Goal: Entertainment & Leisure: Consume media (video, audio)

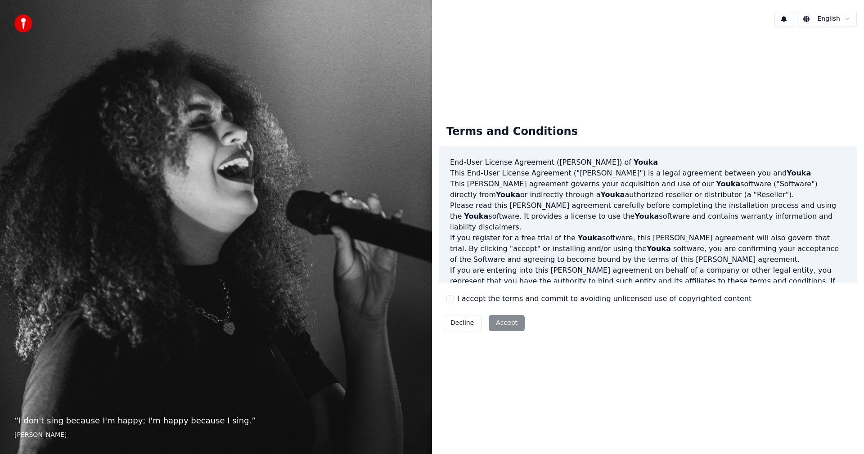
click at [533, 296] on label "I accept the terms and commit to avoiding unlicensed use of copyrighted content" at bounding box center [604, 298] width 294 height 11
click at [454, 296] on button "I accept the terms and commit to avoiding unlicensed use of copyrighted content" at bounding box center [449, 298] width 7 height 7
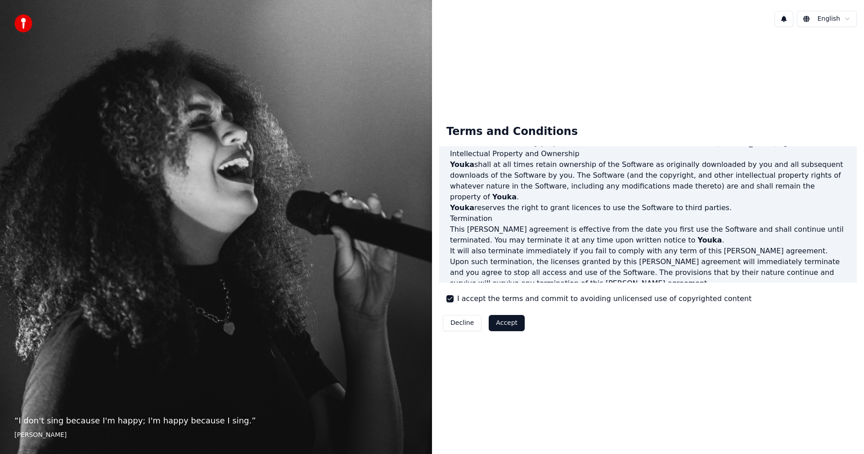
scroll to position [361, 0]
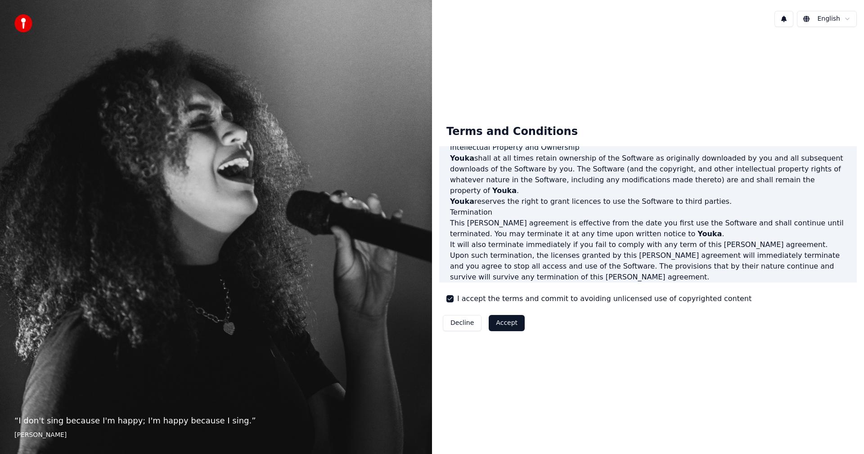
click at [501, 327] on button "Accept" at bounding box center [507, 323] width 36 height 16
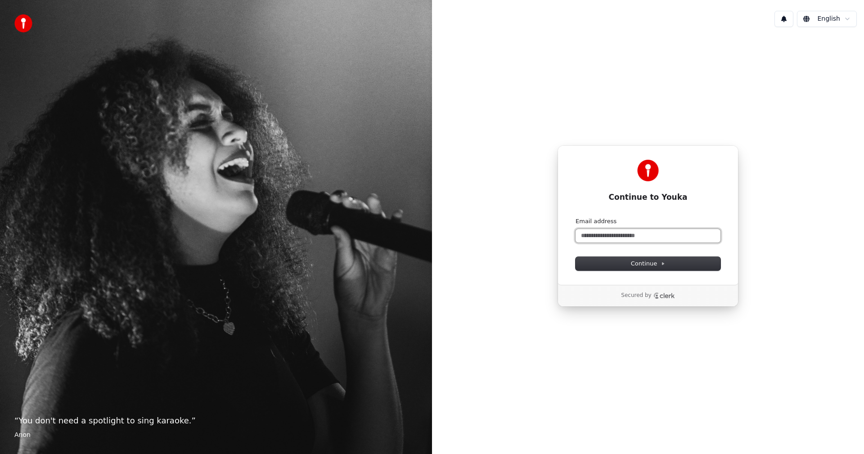
click at [663, 235] on input "Email address" at bounding box center [648, 236] width 145 height 14
type input "*"
click at [663, 265] on icon at bounding box center [663, 264] width 5 height 5
type input "**********"
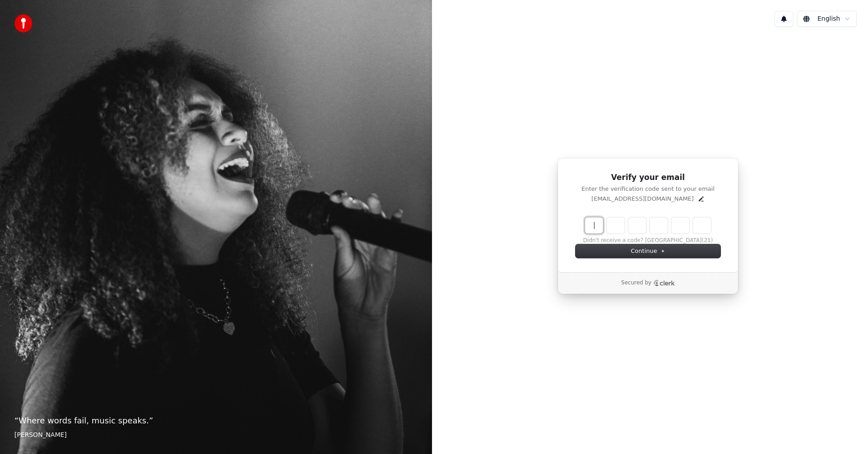
click at [595, 227] on input "Enter verification code" at bounding box center [657, 225] width 144 height 16
paste input "******"
type input "******"
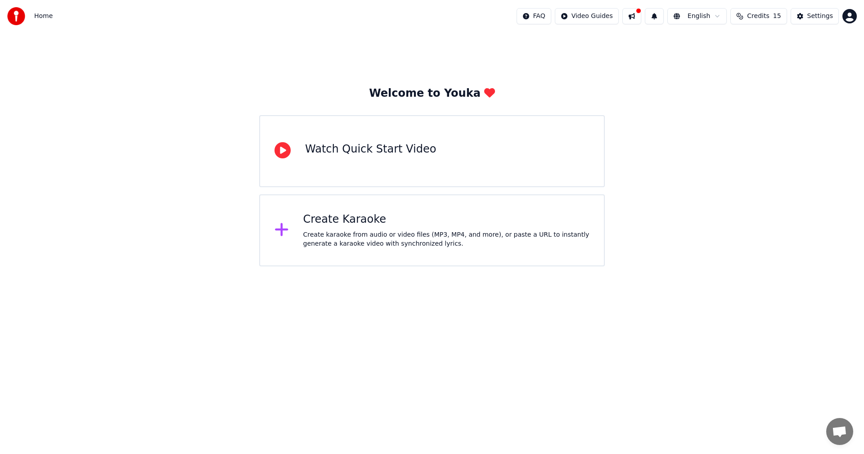
click at [447, 229] on div "Create Karaoke Create karaoke from audio or video files (MP3, MP4, and more), o…" at bounding box center [446, 230] width 287 height 36
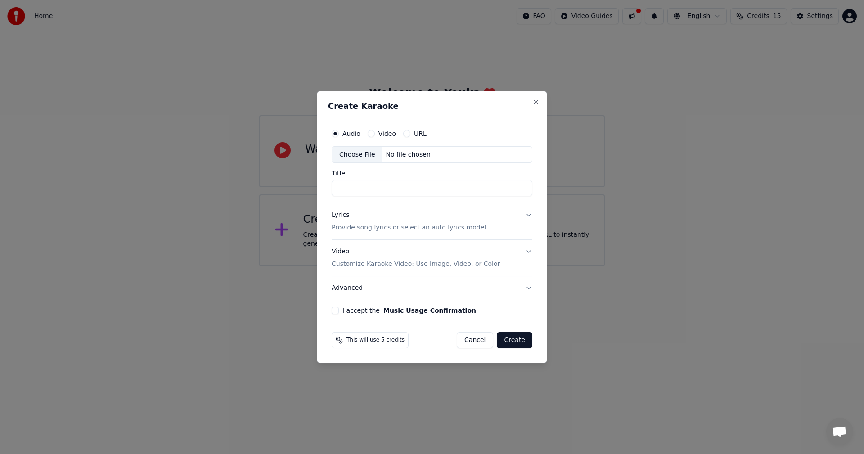
click at [370, 185] on input "Title" at bounding box center [432, 188] width 201 height 16
click at [355, 152] on div "Choose File" at bounding box center [357, 155] width 50 height 16
type input "**********"
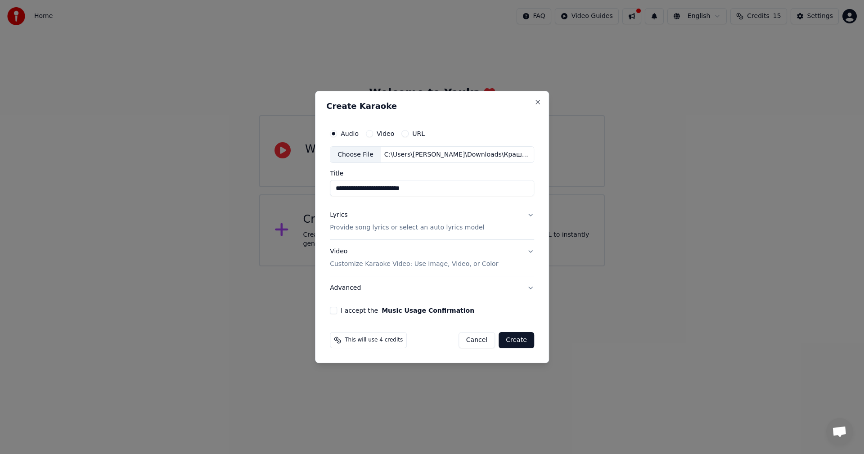
click at [530, 212] on button "Lyrics Provide song lyrics or select an auto lyrics model" at bounding box center [432, 222] width 204 height 36
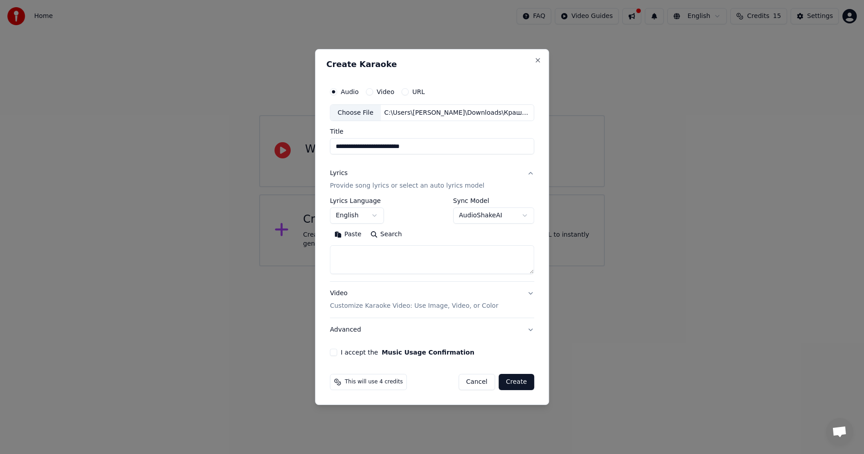
click at [396, 255] on textarea at bounding box center [432, 260] width 204 height 29
click at [379, 215] on button "English" at bounding box center [357, 216] width 54 height 16
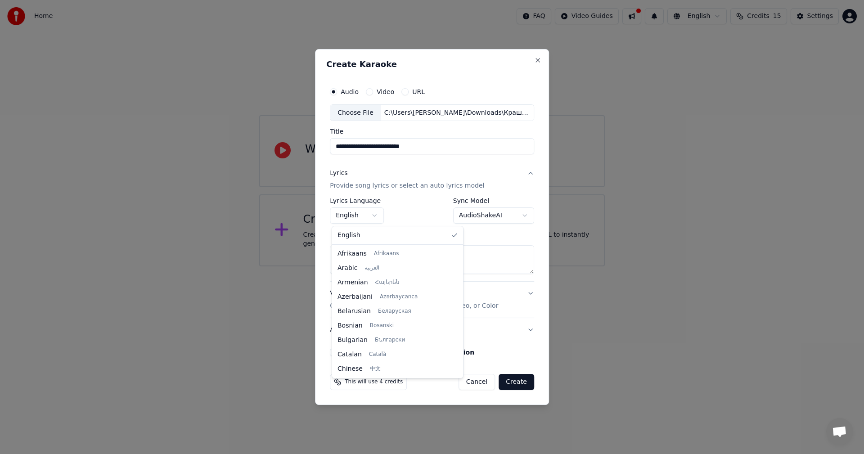
click at [359, 213] on body "**********" at bounding box center [432, 133] width 864 height 266
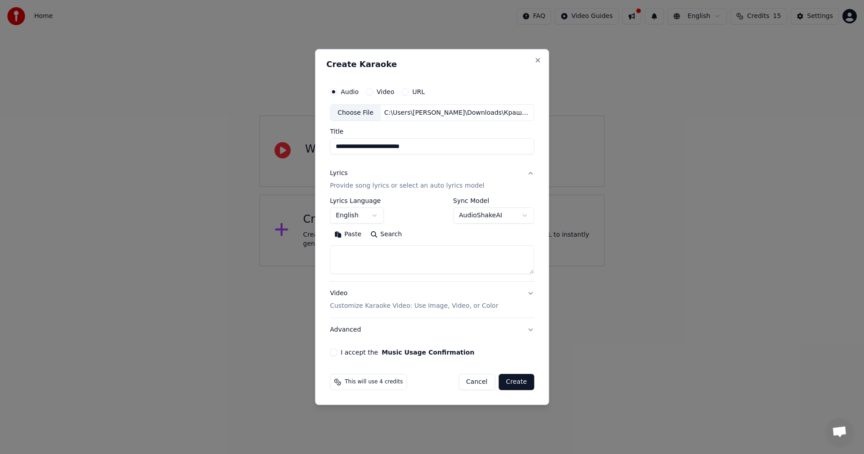
click at [359, 214] on body "**********" at bounding box center [432, 133] width 864 height 266
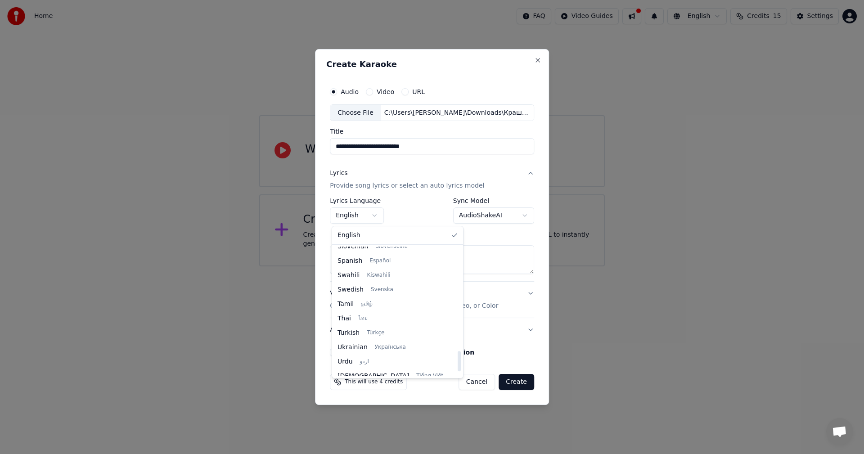
scroll to position [672, 0]
drag, startPoint x: 434, startPoint y: 275, endPoint x: 441, endPoint y: 366, distance: 91.7
click at [458, 366] on div at bounding box center [459, 362] width 3 height 20
select select "**"
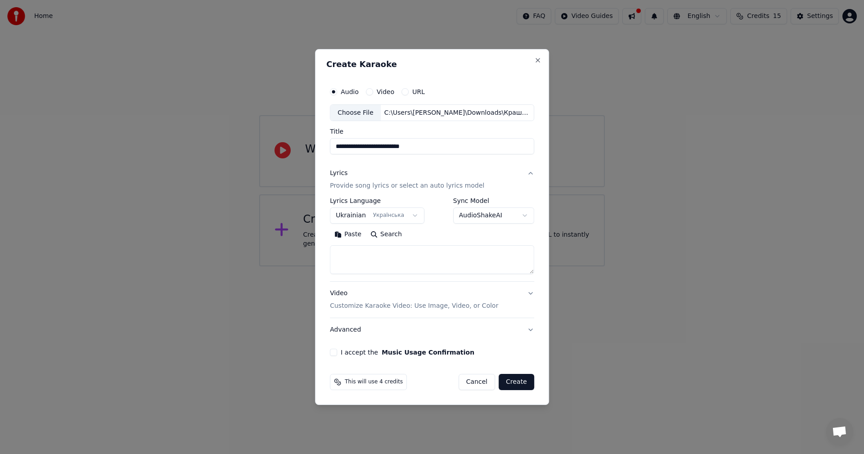
click at [519, 219] on body "**********" at bounding box center [432, 133] width 864 height 266
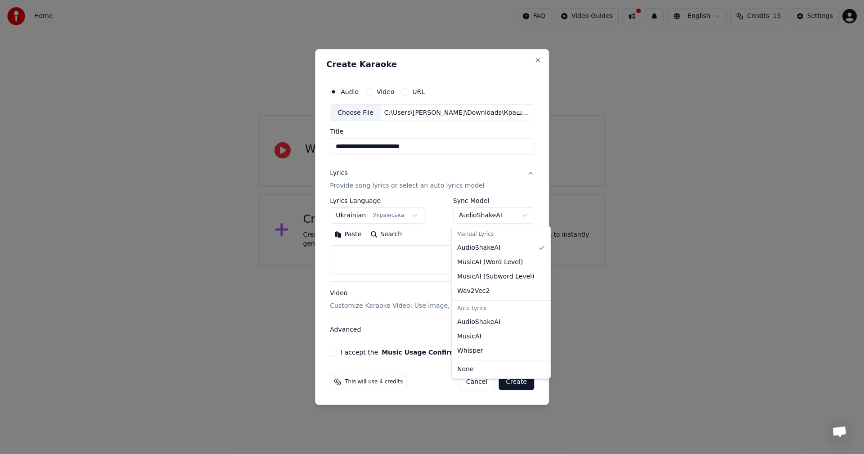
click at [519, 219] on body "**********" at bounding box center [432, 133] width 864 height 266
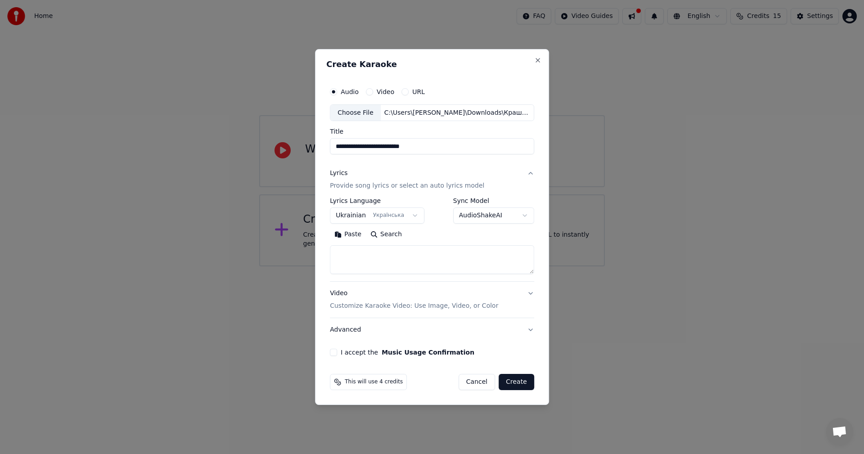
click at [398, 253] on textarea at bounding box center [432, 260] width 204 height 29
paste textarea "**********"
drag, startPoint x: 368, startPoint y: 269, endPoint x: 352, endPoint y: 266, distance: 16.9
click at [352, 266] on textarea at bounding box center [430, 260] width 201 height 29
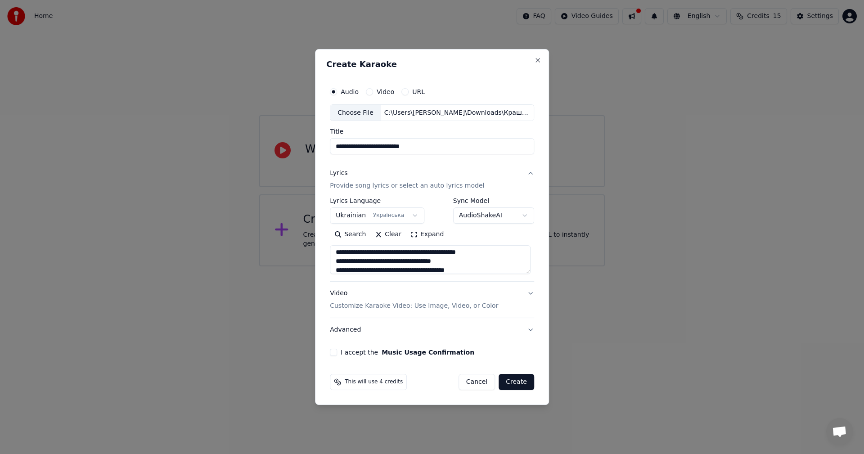
click at [393, 254] on textarea at bounding box center [430, 260] width 201 height 29
drag, startPoint x: 391, startPoint y: 274, endPoint x: 391, endPoint y: 280, distance: 6.8
click at [391, 280] on div "**********" at bounding box center [432, 240] width 204 height 84
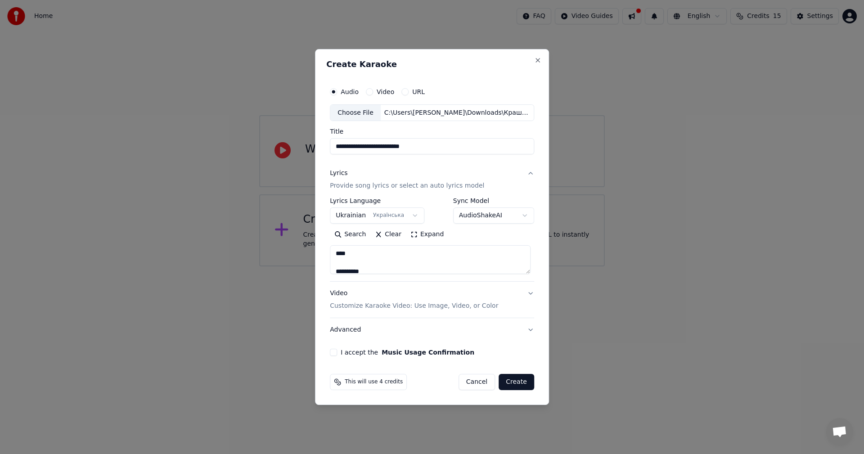
click at [374, 262] on textarea at bounding box center [430, 260] width 201 height 29
drag, startPoint x: 390, startPoint y: 257, endPoint x: 340, endPoint y: 259, distance: 49.5
click at [340, 259] on textarea at bounding box center [430, 260] width 201 height 29
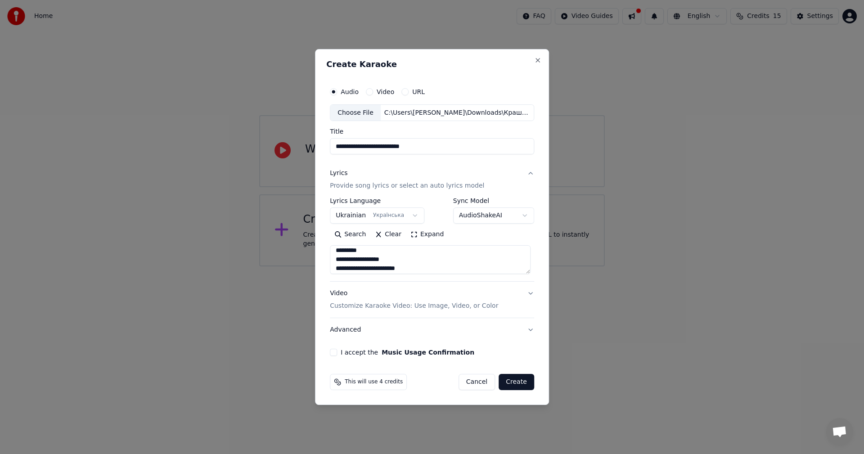
click at [371, 251] on textarea at bounding box center [430, 260] width 201 height 29
type textarea "**********"
click at [529, 293] on button "Video Customize Karaoke Video: Use Image, Video, or Color" at bounding box center [432, 300] width 204 height 36
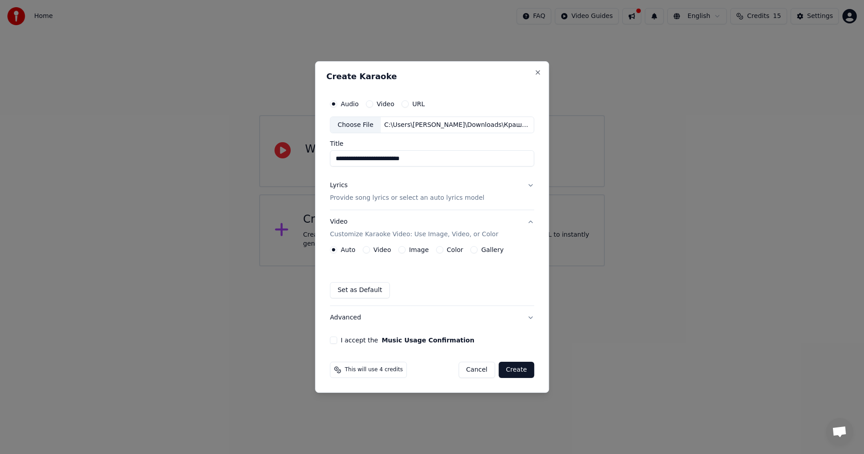
click at [403, 252] on button "Image" at bounding box center [401, 249] width 7 height 7
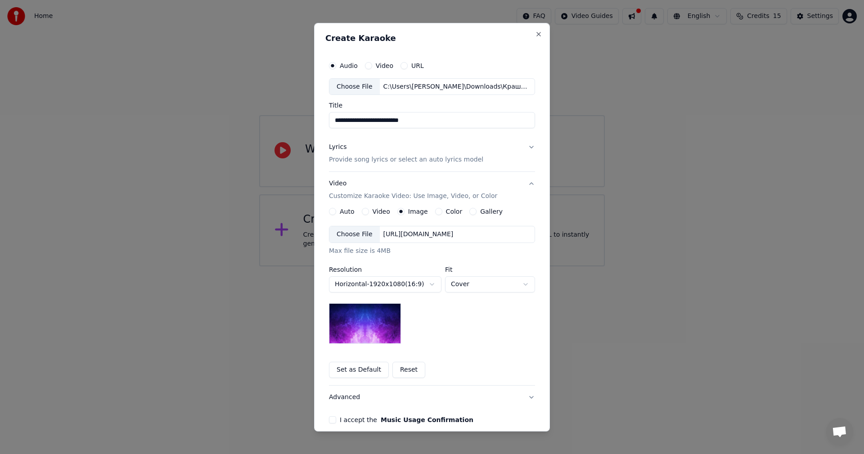
click at [469, 213] on div "Gallery" at bounding box center [485, 211] width 33 height 7
click at [469, 211] on button "Gallery" at bounding box center [472, 211] width 7 height 7
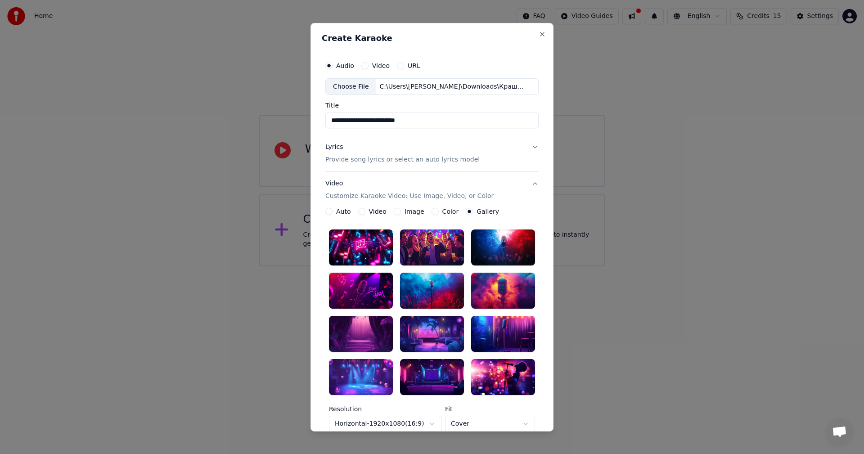
click at [396, 212] on div "Image" at bounding box center [409, 211] width 31 height 7
click at [394, 211] on button "Image" at bounding box center [397, 211] width 7 height 7
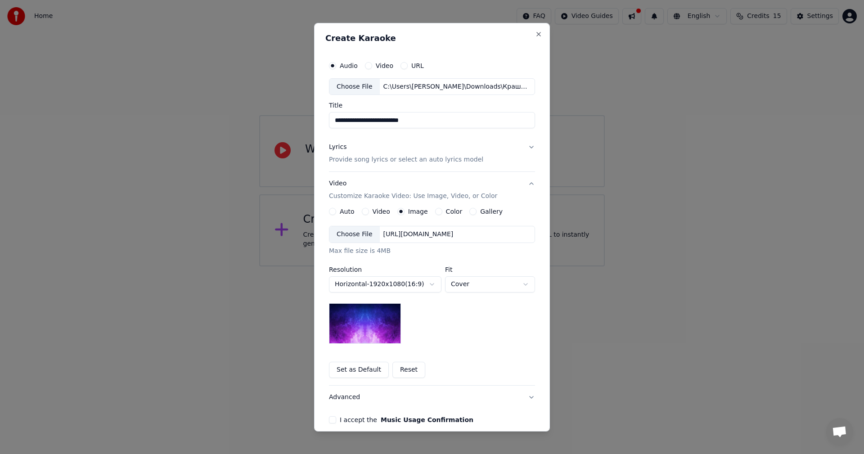
click at [345, 238] on div "Choose File" at bounding box center [354, 234] width 50 height 16
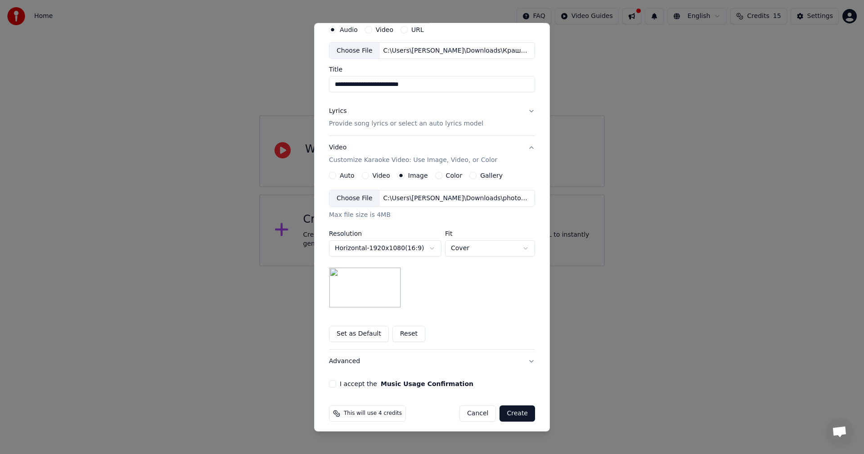
scroll to position [41, 0]
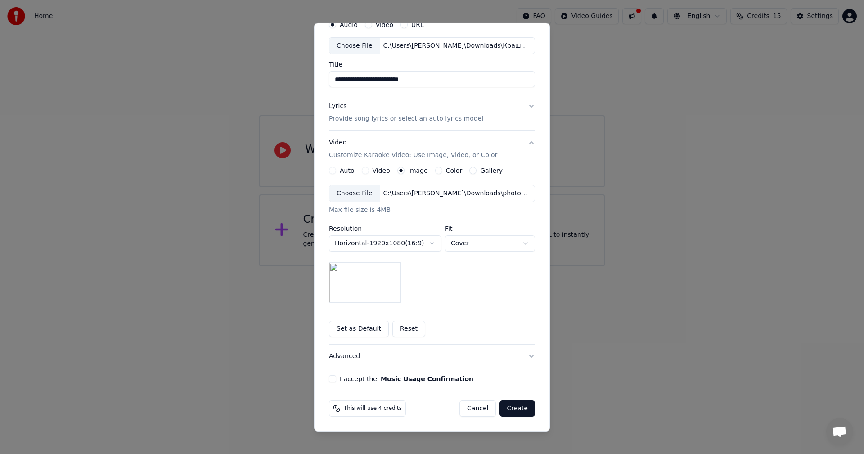
click at [385, 378] on button "Music Usage Confirmation" at bounding box center [427, 379] width 93 height 6
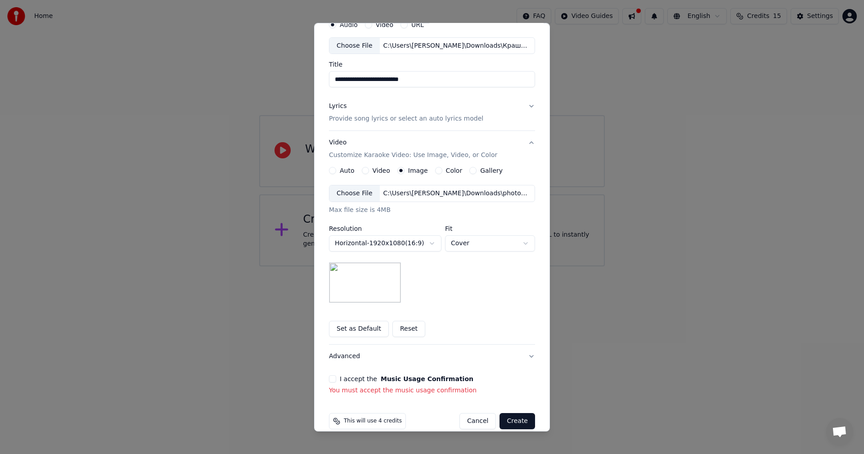
click at [329, 378] on button "I accept the Music Usage Confirmation" at bounding box center [332, 378] width 7 height 7
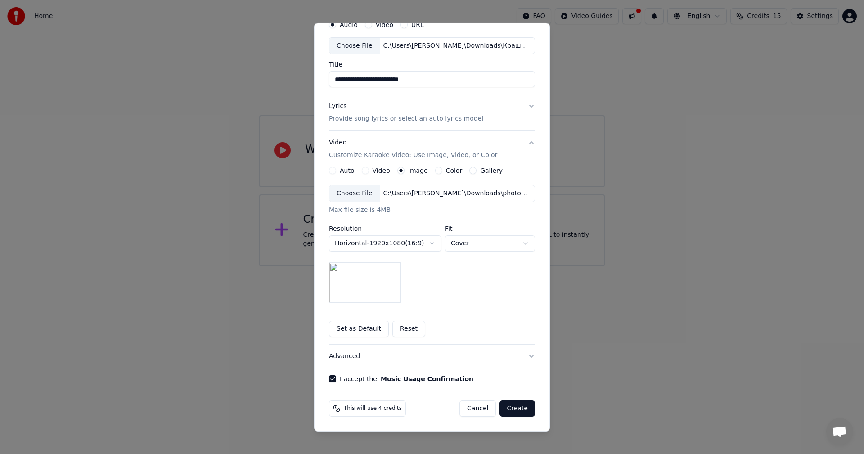
click at [513, 406] on button "Create" at bounding box center [518, 409] width 36 height 16
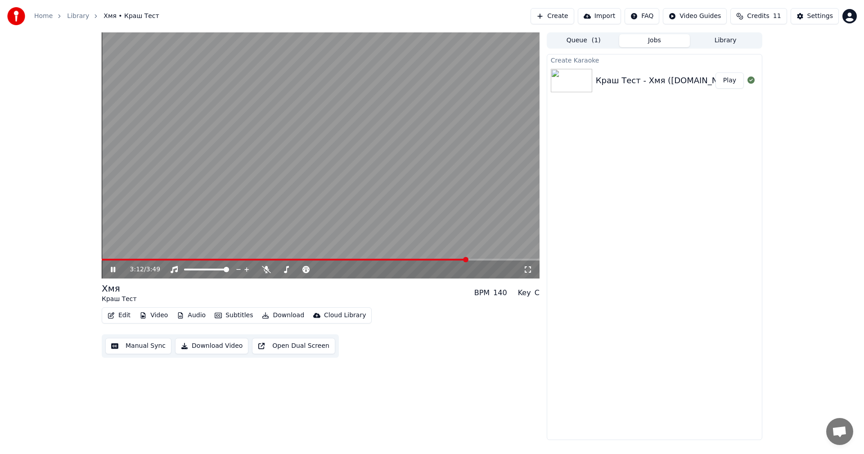
click at [116, 271] on icon at bounding box center [119, 269] width 21 height 7
click at [102, 259] on span at bounding box center [102, 260] width 0 height 2
click at [111, 270] on icon at bounding box center [112, 269] width 5 height 6
click at [634, 286] on div "Create Karaoke Краш Тест - Хмя ([DOMAIN_NAME]) Play" at bounding box center [655, 247] width 216 height 386
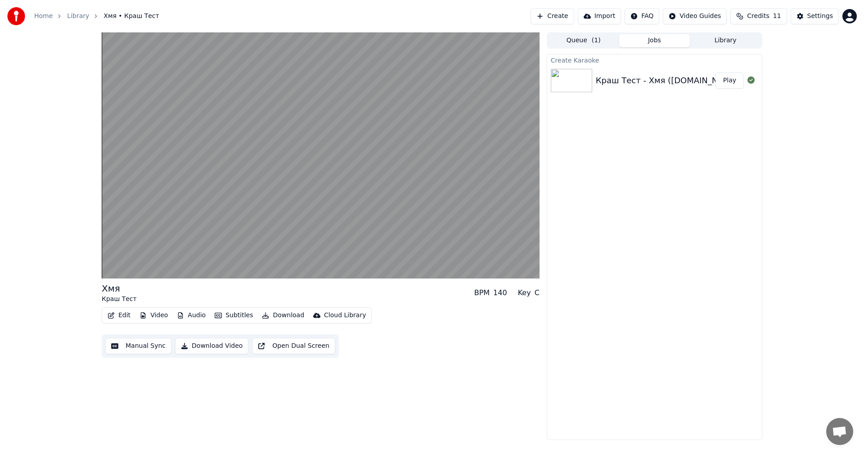
click at [649, 81] on div "Краш Тест - Хмя ([DOMAIN_NAME])" at bounding box center [669, 80] width 146 height 13
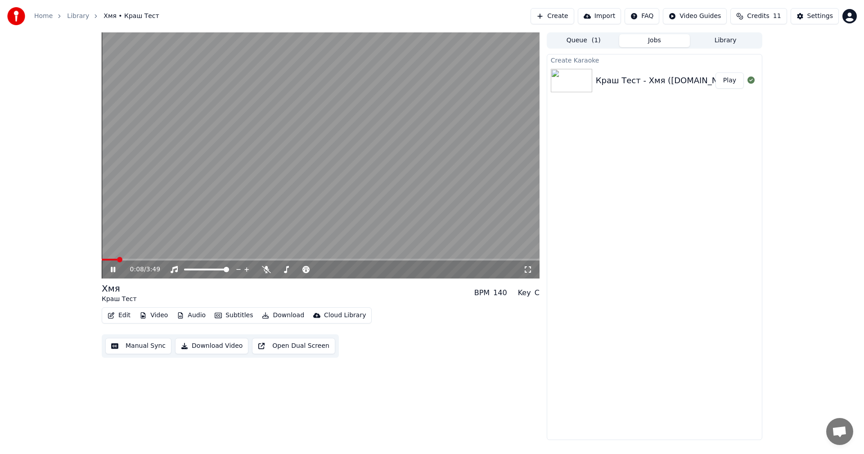
click at [316, 174] on video at bounding box center [321, 155] width 438 height 246
click at [102, 260] on span at bounding box center [104, 259] width 5 height 5
click at [115, 317] on button "Edit" at bounding box center [119, 315] width 30 height 13
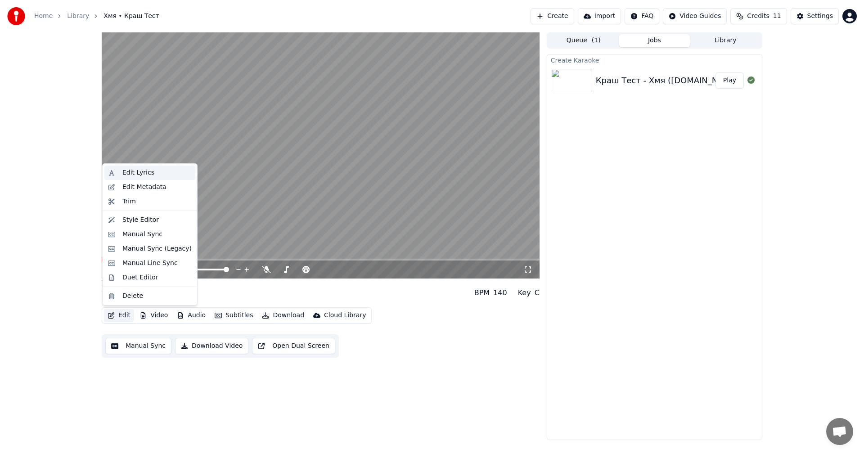
click at [149, 172] on div "Edit Lyrics" at bounding box center [138, 172] width 32 height 9
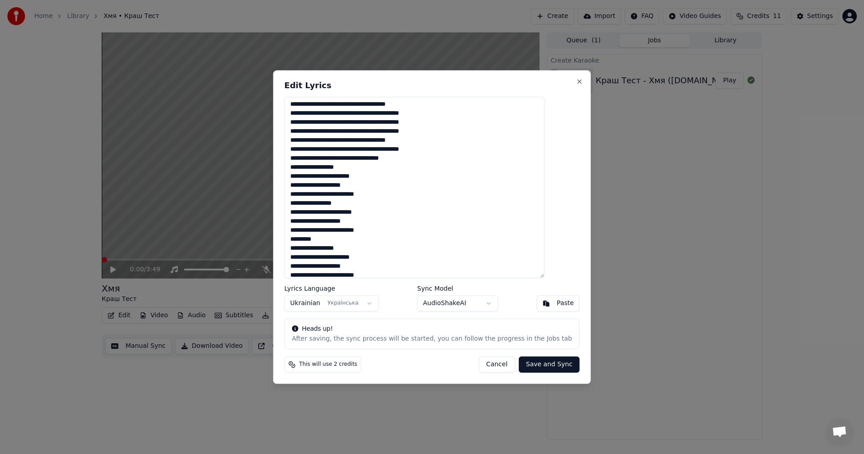
scroll to position [177, 0]
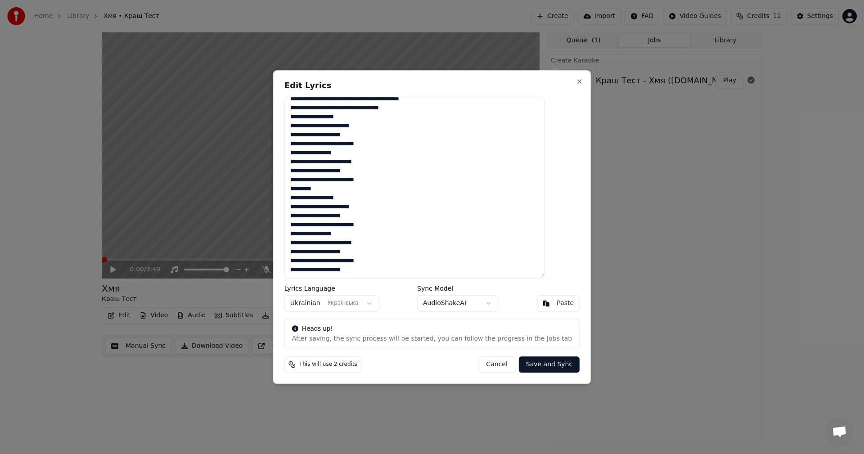
drag, startPoint x: 338, startPoint y: 194, endPoint x: 328, endPoint y: 192, distance: 9.6
click at [328, 192] on textarea at bounding box center [414, 188] width 260 height 182
click at [335, 190] on textarea at bounding box center [414, 188] width 260 height 182
drag, startPoint x: 336, startPoint y: 190, endPoint x: 308, endPoint y: 189, distance: 28.4
click at [307, 188] on textarea at bounding box center [414, 188] width 260 height 182
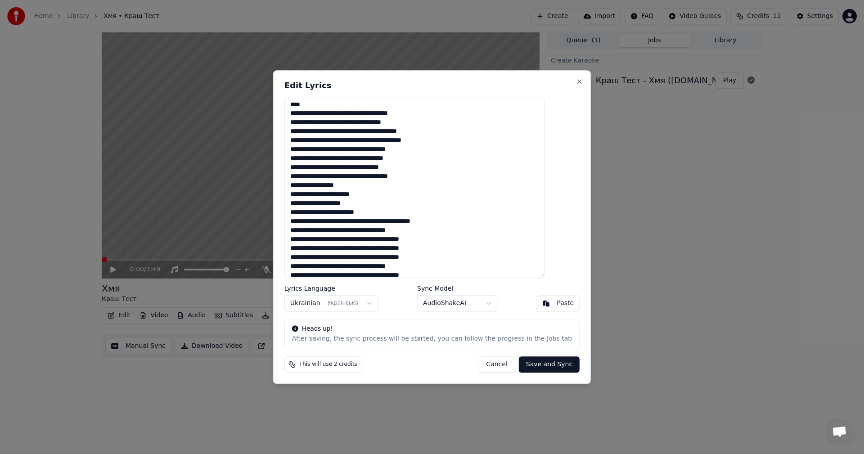
scroll to position [0, 0]
click at [365, 108] on textarea at bounding box center [414, 188] width 260 height 182
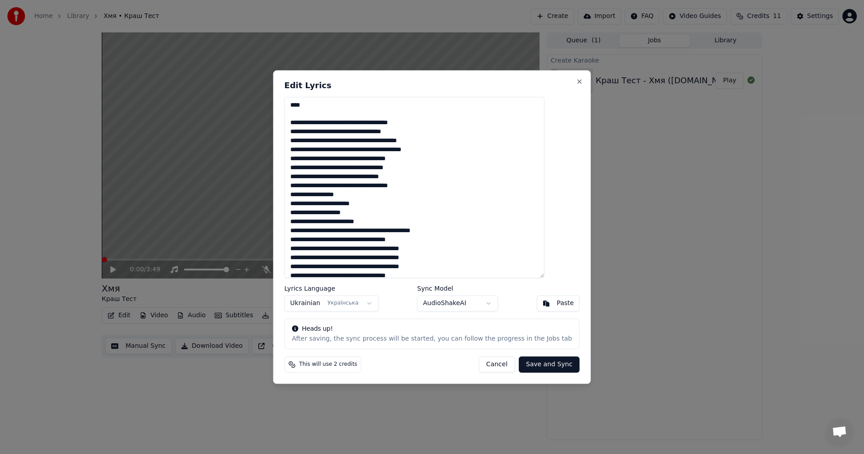
type textarea "**********"
click at [527, 366] on button "Save and Sync" at bounding box center [549, 364] width 61 height 16
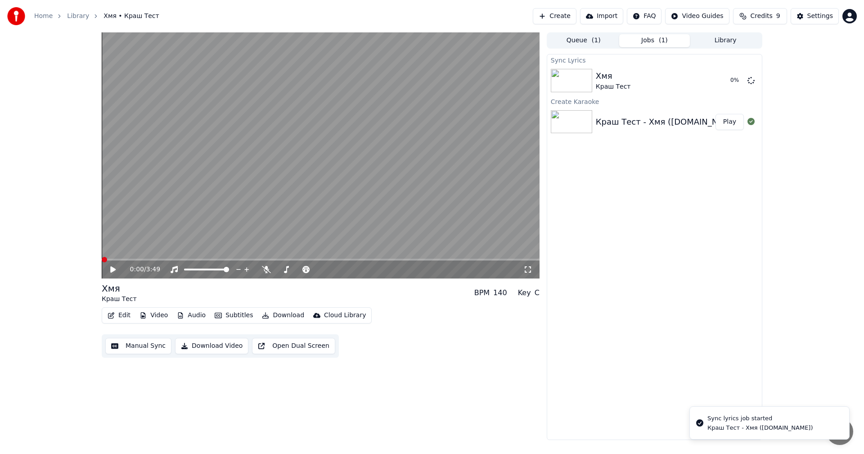
click at [644, 116] on div "Краш Тест - Хмя ([DOMAIN_NAME])" at bounding box center [669, 122] width 146 height 13
click at [751, 81] on icon at bounding box center [751, 80] width 7 height 7
click at [639, 121] on div "Краш Тест - Хмя ([DOMAIN_NAME])" at bounding box center [669, 122] width 146 height 13
click at [600, 108] on div "Краш Тест - Хмя ([DOMAIN_NAME]) Play" at bounding box center [654, 122] width 215 height 31
click at [120, 317] on button "Edit" at bounding box center [119, 315] width 30 height 13
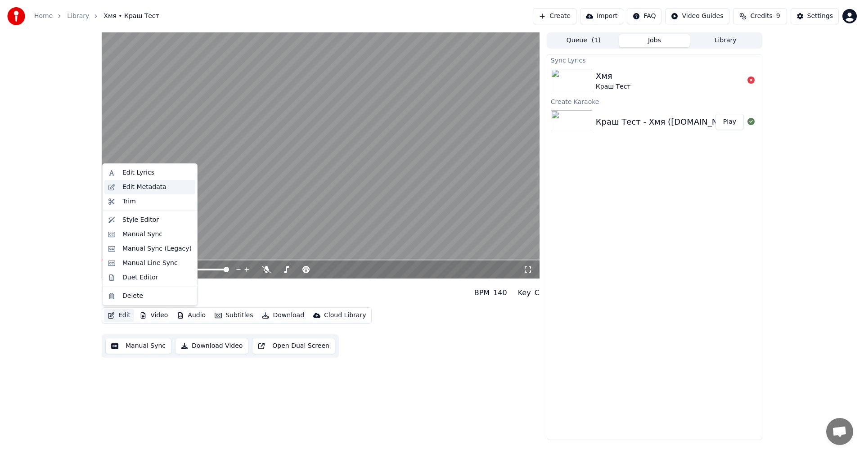
click at [164, 187] on div "Edit Metadata" at bounding box center [156, 187] width 69 height 9
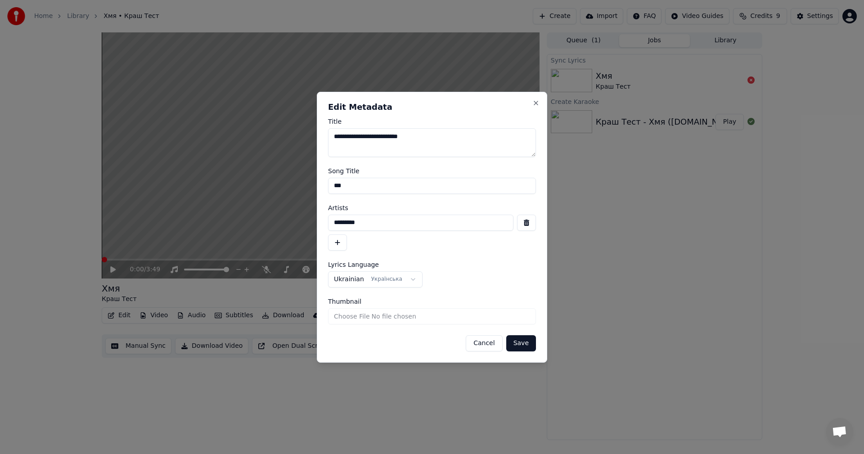
click at [374, 140] on textarea "**********" at bounding box center [432, 142] width 208 height 29
click at [379, 139] on textarea "**********" at bounding box center [432, 142] width 208 height 29
type textarea "**********"
click at [338, 187] on input "***" at bounding box center [432, 186] width 208 height 16
click at [343, 189] on input "****" at bounding box center [432, 186] width 208 height 16
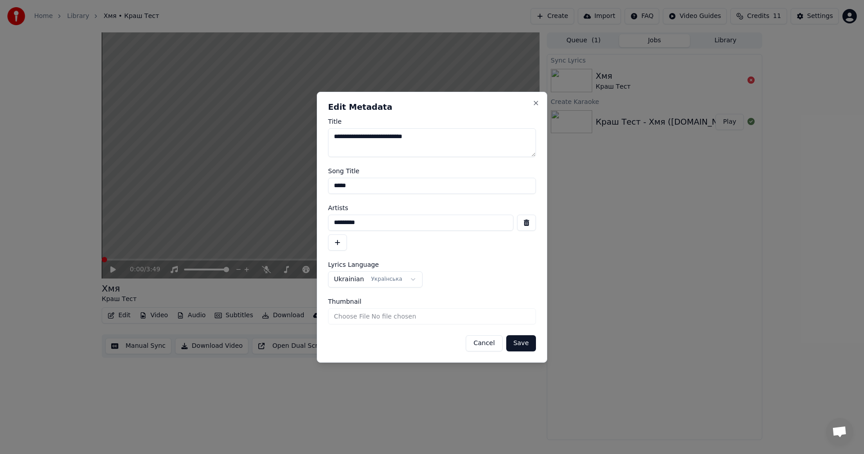
type input "*****"
click at [521, 340] on button "Save" at bounding box center [521, 343] width 30 height 16
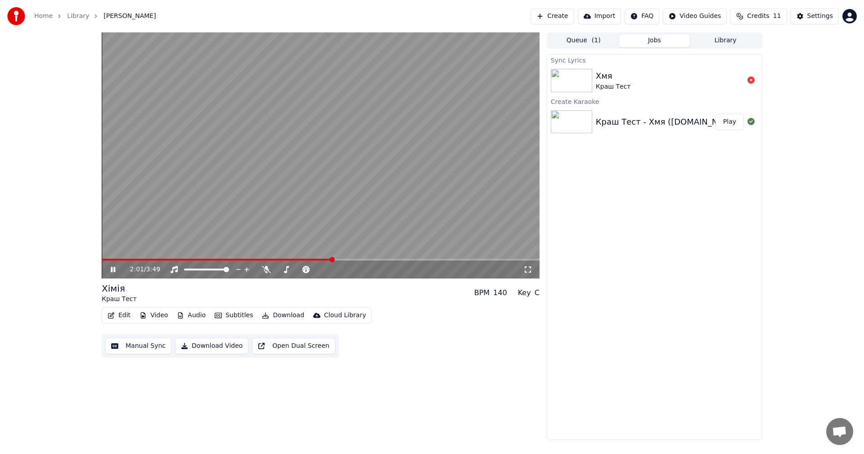
click at [332, 260] on span at bounding box center [321, 260] width 438 height 2
click at [344, 259] on span at bounding box center [321, 260] width 438 height 2
click at [353, 260] on span at bounding box center [321, 260] width 438 height 2
click at [357, 259] on span at bounding box center [321, 260] width 438 height 2
click at [371, 222] on video at bounding box center [321, 155] width 438 height 246
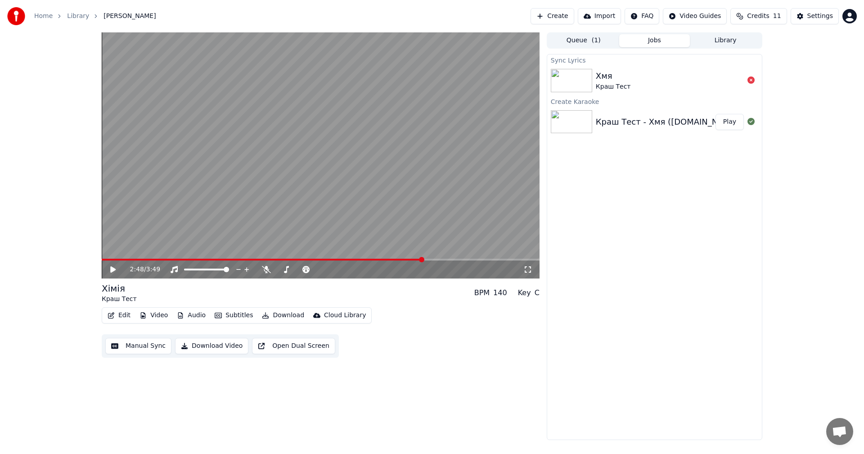
click at [722, 77] on div "Хмя [PERSON_NAME]" at bounding box center [670, 81] width 148 height 22
click at [752, 82] on icon at bounding box center [751, 80] width 7 height 7
click at [595, 39] on span "( 1 )" at bounding box center [596, 40] width 9 height 9
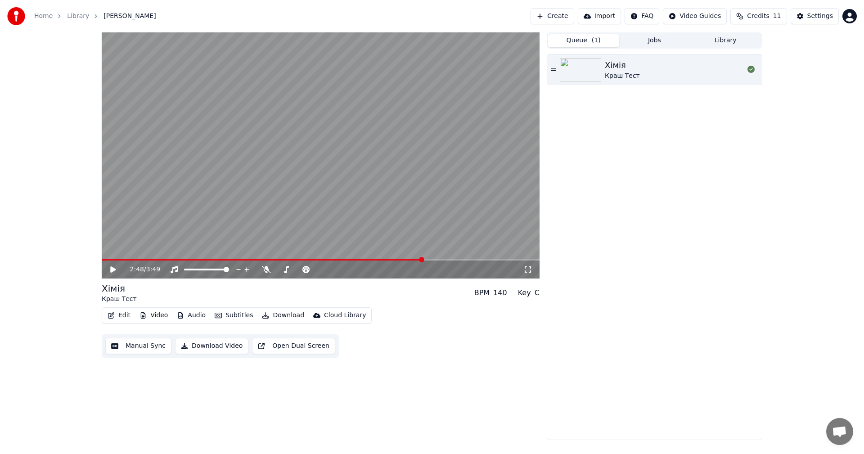
click at [658, 68] on div "Хімія [PERSON_NAME]" at bounding box center [674, 70] width 139 height 22
click at [329, 170] on video at bounding box center [321, 155] width 438 height 246
click at [218, 347] on button "Download Video" at bounding box center [211, 346] width 73 height 16
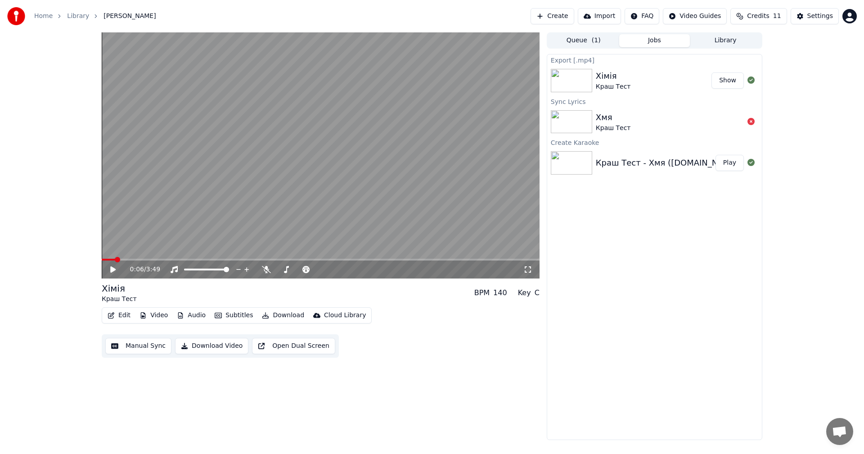
click at [731, 81] on button "Show" at bounding box center [728, 80] width 32 height 16
click at [566, 17] on button "Create" at bounding box center [553, 16] width 44 height 16
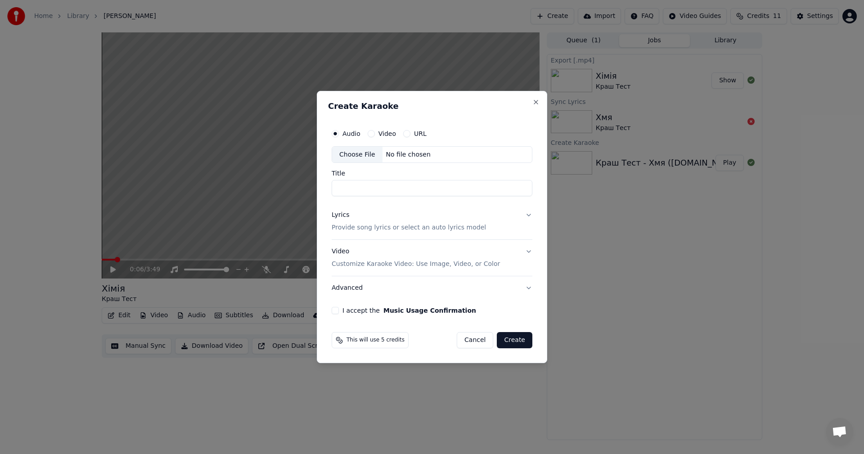
click at [377, 135] on div "Video" at bounding box center [382, 133] width 28 height 7
click at [371, 132] on button "Video" at bounding box center [371, 133] width 7 height 7
click at [427, 180] on input "Title" at bounding box center [432, 188] width 201 height 16
type input "**********"
click at [527, 217] on button "Lyrics Provide song lyrics or select an auto lyrics model" at bounding box center [432, 222] width 201 height 36
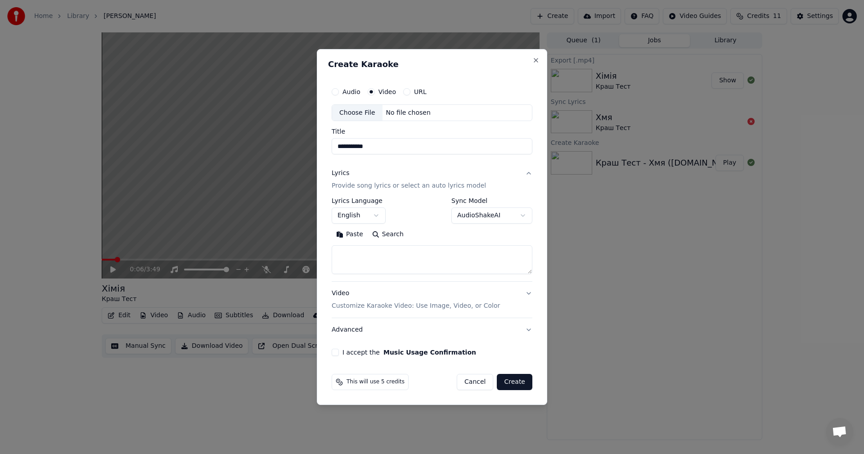
click at [366, 218] on button "English" at bounding box center [359, 216] width 54 height 16
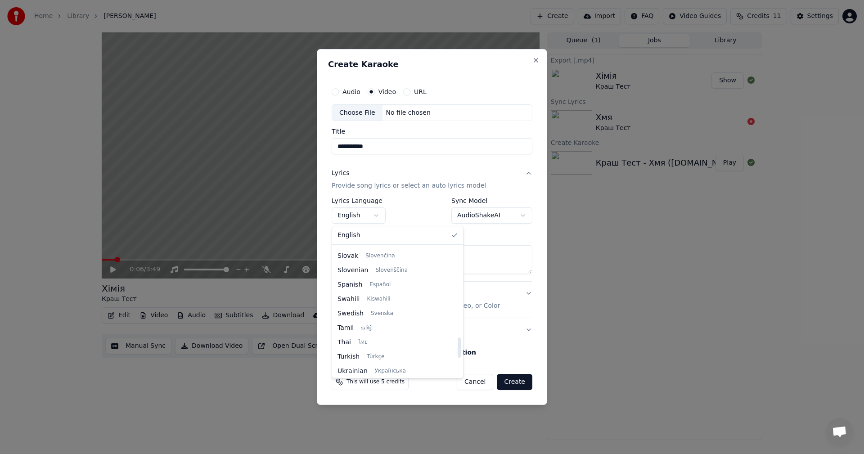
scroll to position [691, 0]
drag, startPoint x: 433, startPoint y: 262, endPoint x: 428, endPoint y: 372, distance: 110.4
click at [458, 372] on div at bounding box center [459, 366] width 3 height 20
select select "**"
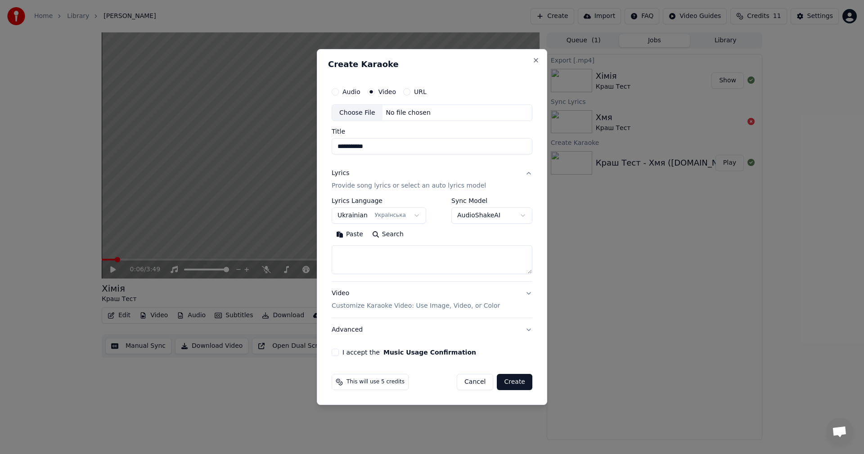
click at [528, 172] on button "Lyrics Provide song lyrics or select an auto lyrics model" at bounding box center [432, 180] width 201 height 36
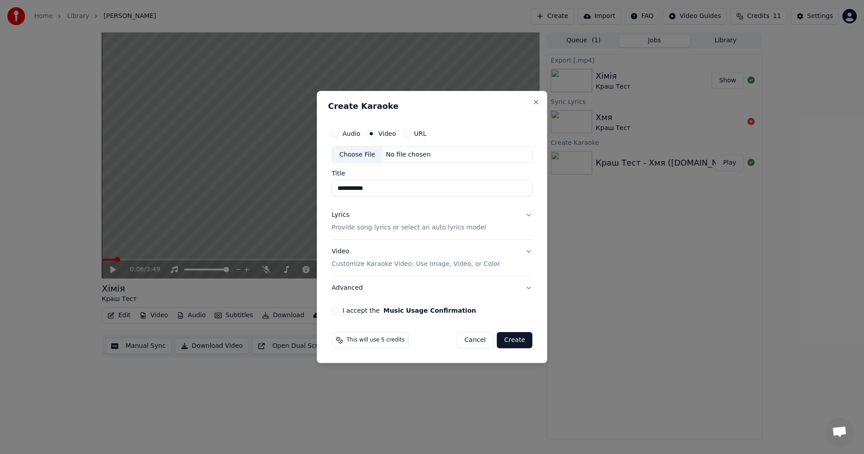
click at [523, 214] on button "Lyrics Provide song lyrics or select an auto lyrics model" at bounding box center [432, 222] width 201 height 36
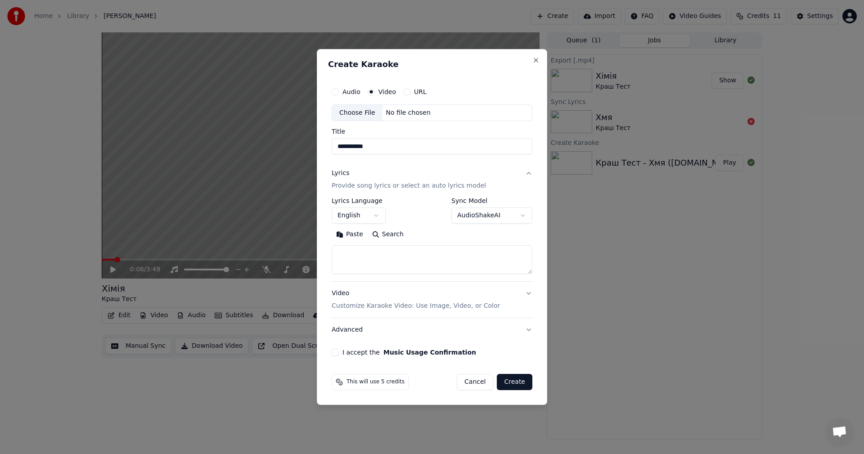
click at [379, 211] on body "**********" at bounding box center [432, 227] width 864 height 454
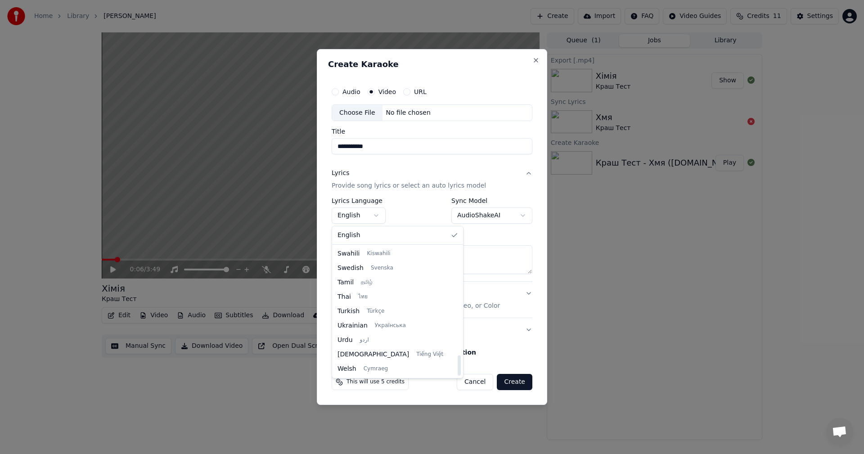
drag, startPoint x: 431, startPoint y: 261, endPoint x: 430, endPoint y: 382, distance: 121.5
click at [458, 376] on div at bounding box center [459, 366] width 3 height 20
select select "**"
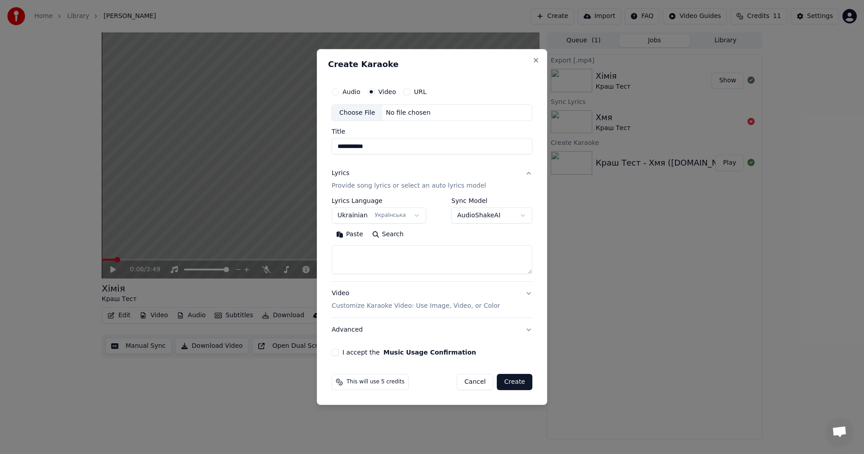
click at [391, 253] on textarea at bounding box center [432, 260] width 201 height 29
paste textarea "**********"
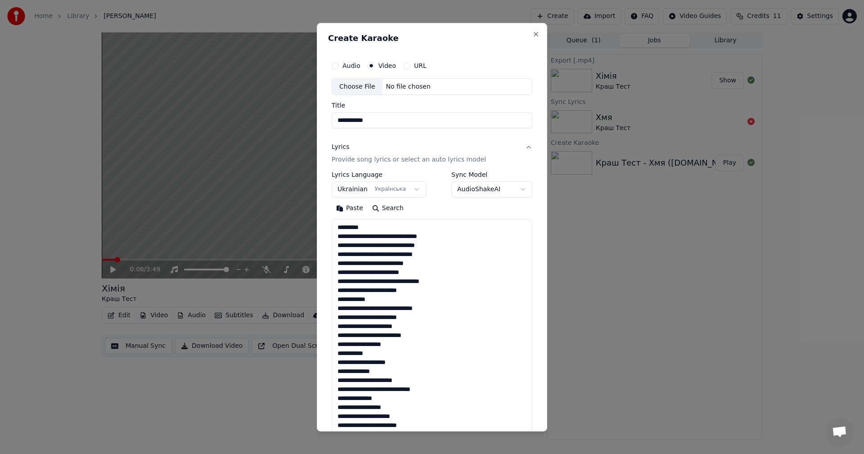
scroll to position [272, 0]
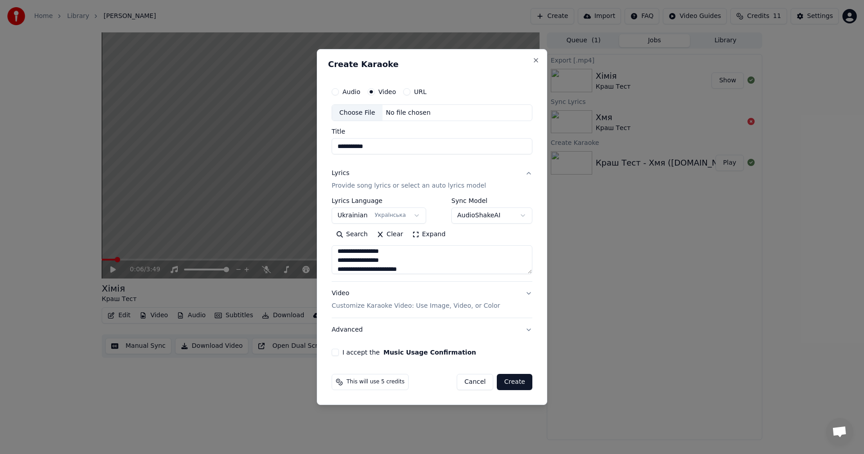
type textarea "**********"
click at [337, 354] on button "I accept the Music Usage Confirmation" at bounding box center [335, 352] width 7 height 7
click at [358, 383] on span "This will use 5 credits" at bounding box center [376, 382] width 58 height 7
click at [339, 382] on circle at bounding box center [338, 381] width 4 height 4
click at [355, 111] on div "Choose File" at bounding box center [357, 113] width 50 height 16
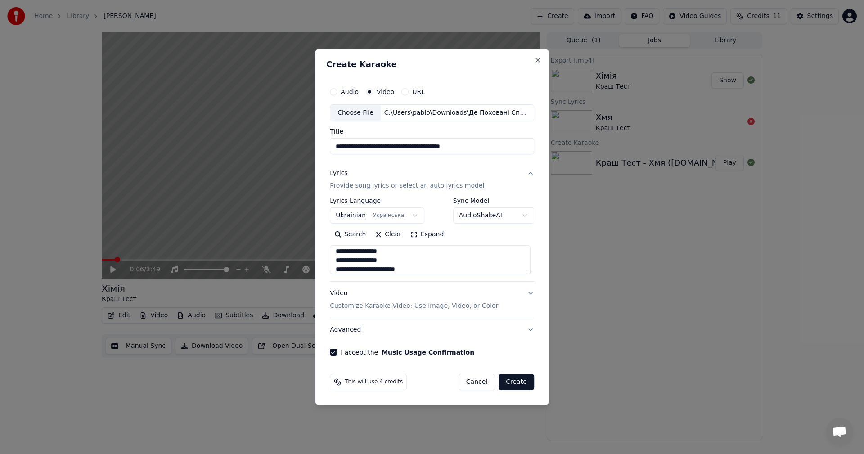
drag, startPoint x: 478, startPoint y: 151, endPoint x: 436, endPoint y: 152, distance: 42.3
click at [436, 152] on input "**********" at bounding box center [432, 147] width 204 height 16
type input "**********"
click at [511, 380] on button "Create" at bounding box center [517, 382] width 36 height 16
select select
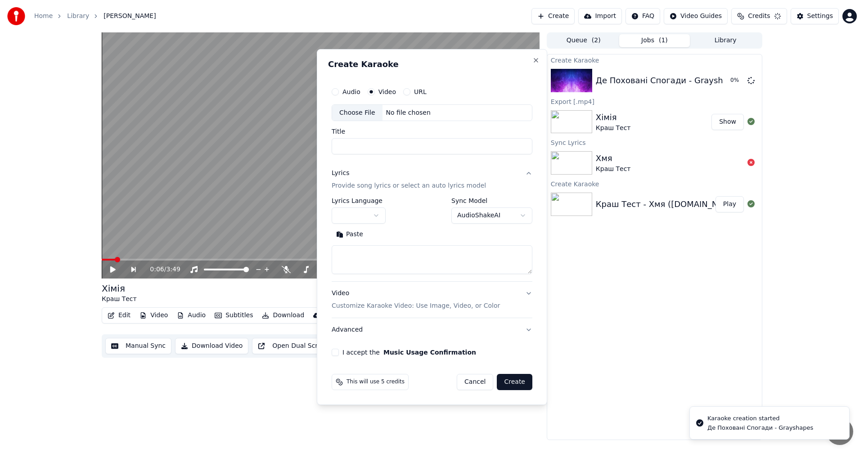
scroll to position [0, 0]
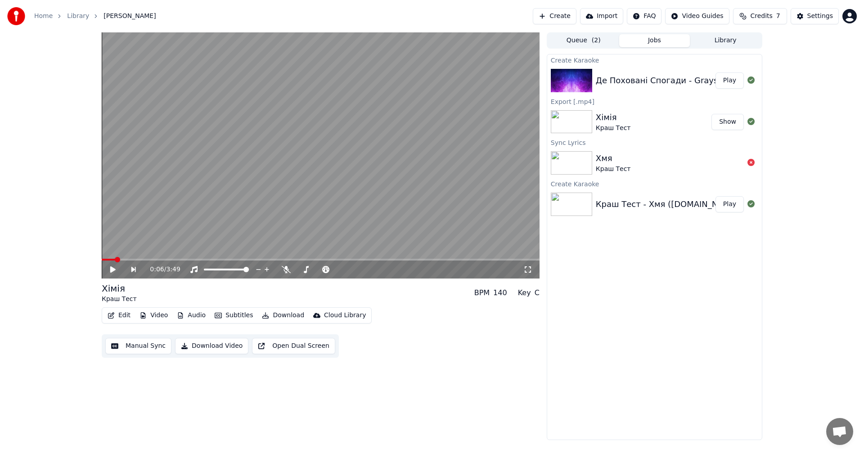
click at [728, 80] on button "Play" at bounding box center [730, 80] width 28 height 16
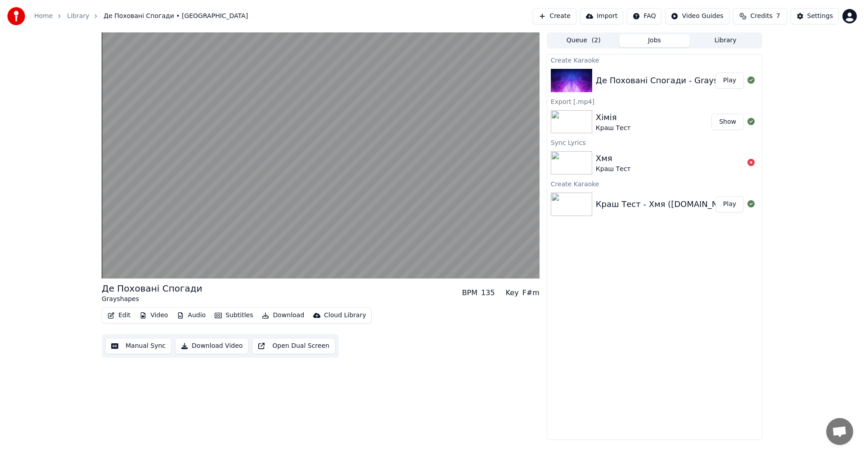
click at [755, 15] on span "Credits" at bounding box center [761, 16] width 22 height 9
click at [803, 196] on div "Де Поховані Спогади Grayshapes BPM 135 Key F#m Edit Video Audio Subtitles Downl…" at bounding box center [432, 236] width 864 height 408
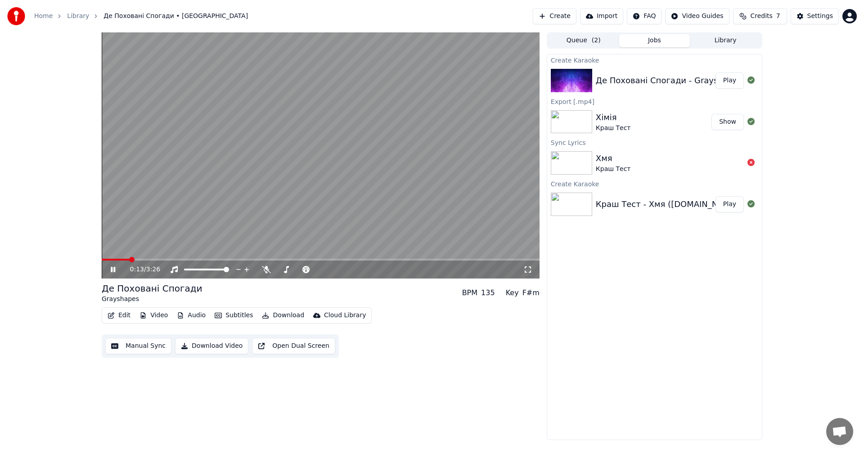
click at [528, 269] on icon at bounding box center [527, 269] width 9 height 7
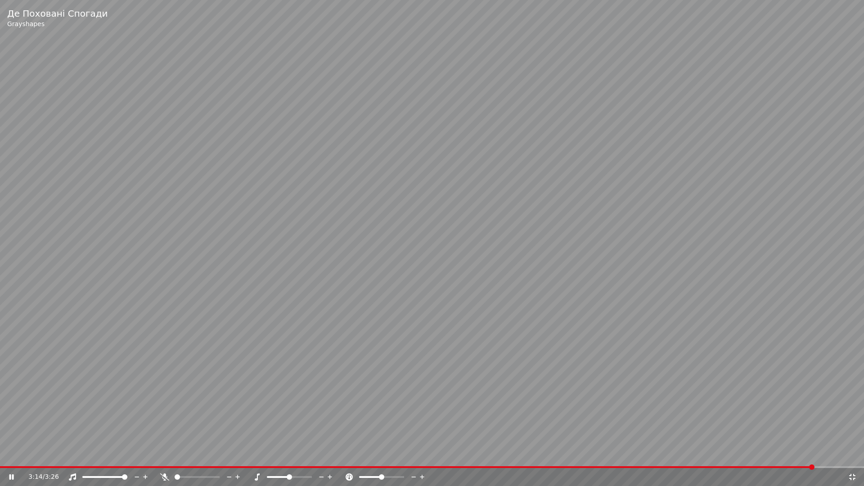
click at [846, 454] on div "3:14 / 3:26" at bounding box center [432, 477] width 864 height 18
click at [850, 454] on icon at bounding box center [852, 476] width 9 height 7
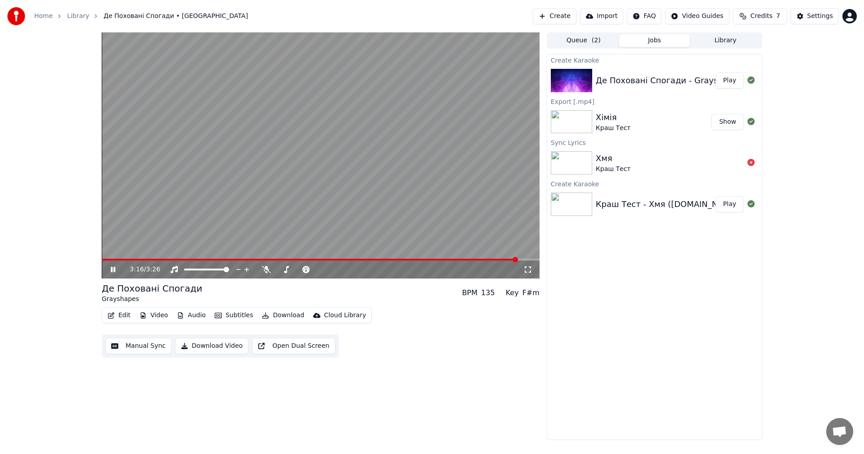
click at [435, 141] on video at bounding box center [321, 155] width 438 height 246
click at [216, 349] on button "Download Video" at bounding box center [211, 346] width 73 height 16
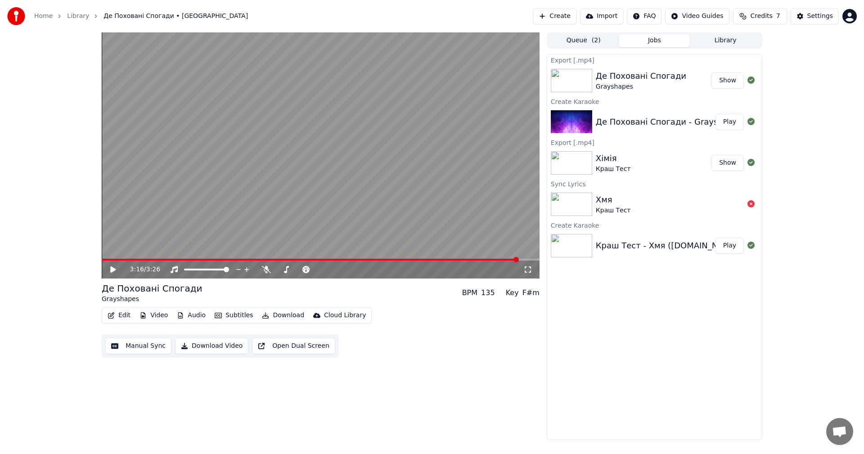
click at [726, 85] on button "Show" at bounding box center [728, 80] width 32 height 16
click at [762, 17] on span "Credits" at bounding box center [761, 16] width 22 height 9
click at [772, 86] on button "Refresh" at bounding box center [763, 83] width 46 height 16
click at [748, 45] on th "Remaining" at bounding box center [745, 43] width 41 height 18
click at [792, 43] on th "Expiration (days)" at bounding box center [796, 43] width 61 height 18
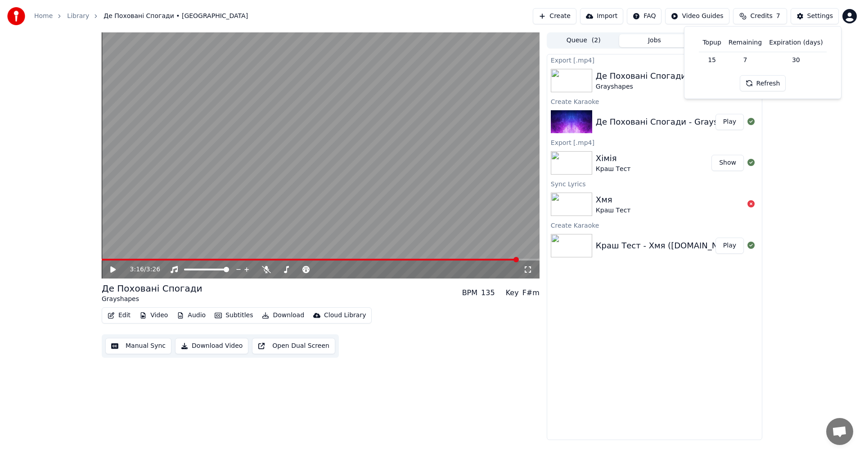
click at [798, 59] on td "30" at bounding box center [796, 60] width 61 height 16
click at [810, 140] on div "3:16 / 3:26 Де Поховані Спогади Grayshapes BPM 135 Key F#m Edit Video Audio Sub…" at bounding box center [432, 236] width 864 height 408
click at [849, 20] on html "Home Library Де Поховані Спогади • Grayshapes Create Import FAQ Video Guides Cr…" at bounding box center [432, 227] width 864 height 454
click at [801, 153] on html "Home Library Де Поховані Спогади • Grayshapes Create Import FAQ Video Guides Cr…" at bounding box center [432, 227] width 864 height 454
click at [573, 15] on button "Create" at bounding box center [555, 16] width 44 height 16
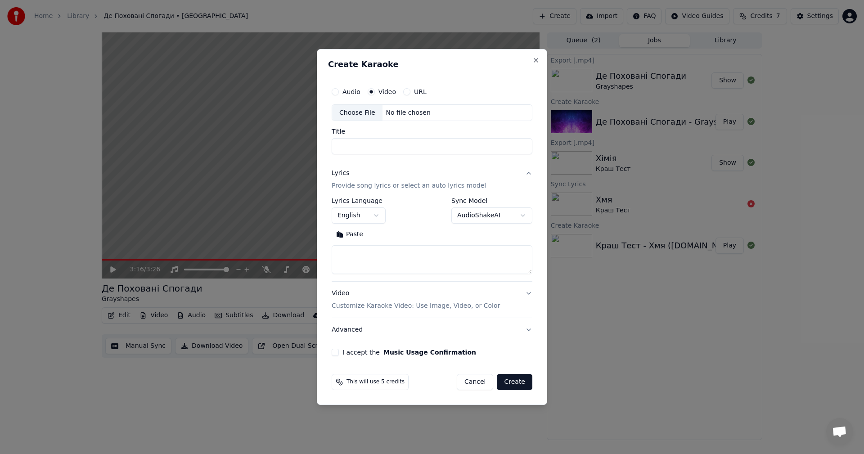
click at [388, 94] on label "Video" at bounding box center [388, 92] width 18 height 6
click at [375, 94] on button "Video" at bounding box center [371, 91] width 7 height 7
click at [380, 147] on input "Title" at bounding box center [432, 147] width 201 height 16
type input "**********"
click at [374, 215] on body "**********" at bounding box center [432, 227] width 864 height 454
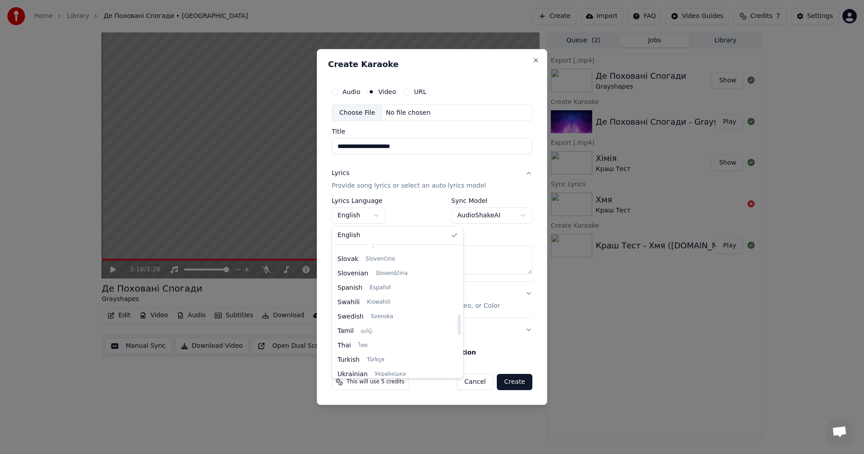
scroll to position [691, 0]
drag, startPoint x: 433, startPoint y: 261, endPoint x: 427, endPoint y: 373, distance: 111.8
click at [458, 373] on div at bounding box center [459, 366] width 3 height 20
select select "**"
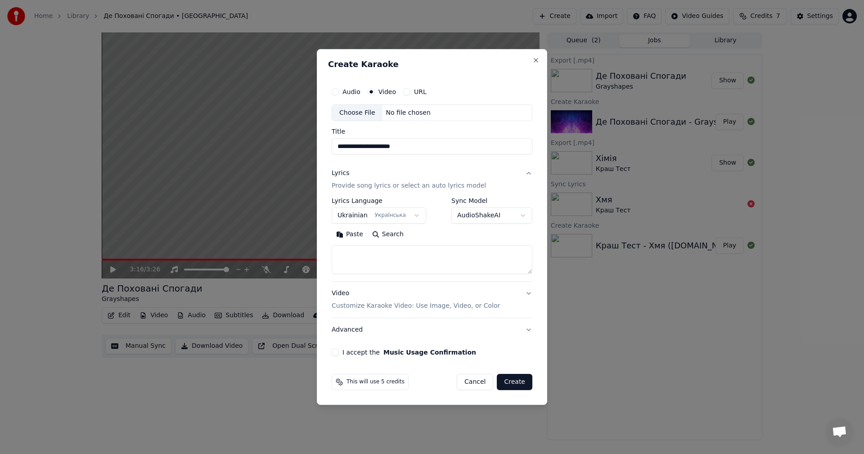
click at [397, 248] on textarea at bounding box center [432, 260] width 201 height 29
click at [379, 266] on textarea at bounding box center [432, 260] width 201 height 29
click at [405, 257] on textarea at bounding box center [432, 260] width 201 height 29
click at [358, 250] on textarea at bounding box center [432, 260] width 201 height 29
paste textarea "**********"
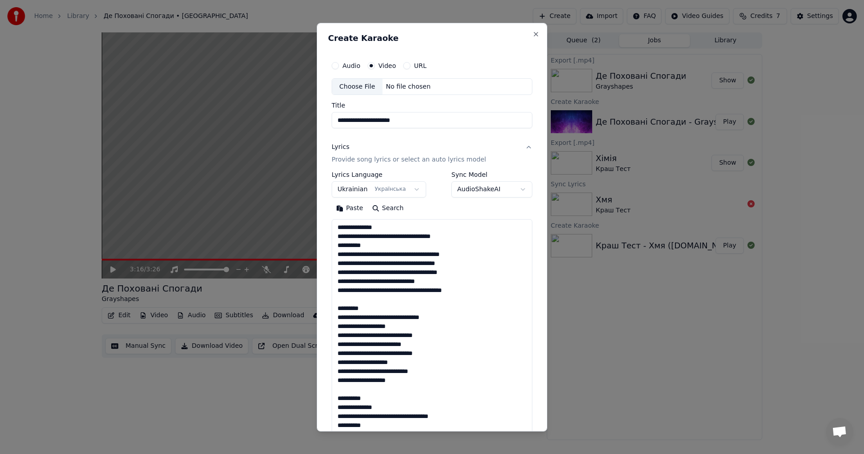
scroll to position [434, 0]
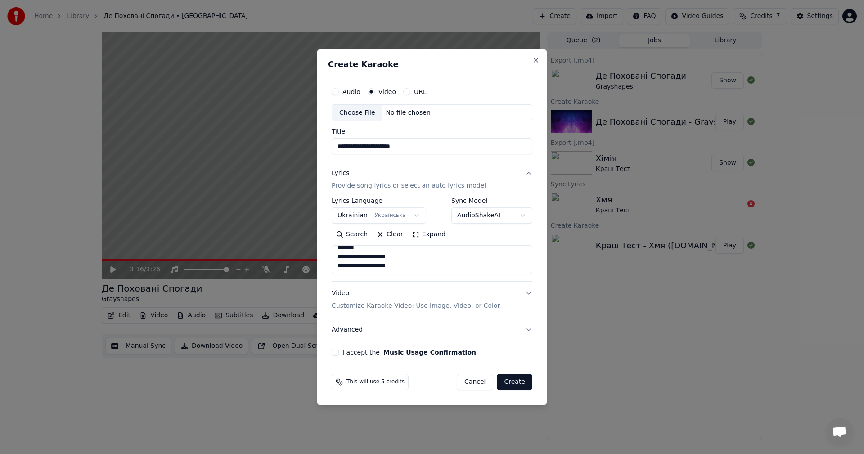
click at [380, 250] on textarea at bounding box center [432, 260] width 201 height 29
type textarea "**********"
click at [521, 305] on button "Video Customize Karaoke Video: Use Image, Video, or Color" at bounding box center [432, 300] width 201 height 36
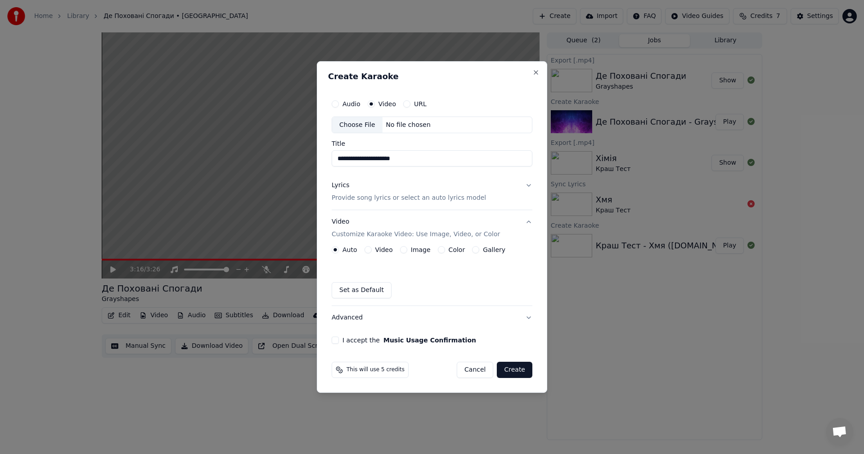
click at [404, 250] on button "Image" at bounding box center [403, 249] width 7 height 7
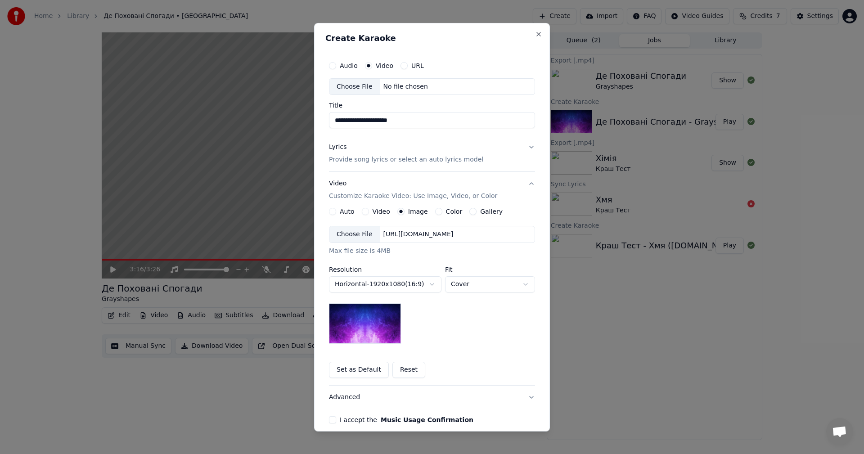
click at [347, 230] on div "Choose File" at bounding box center [354, 234] width 50 height 16
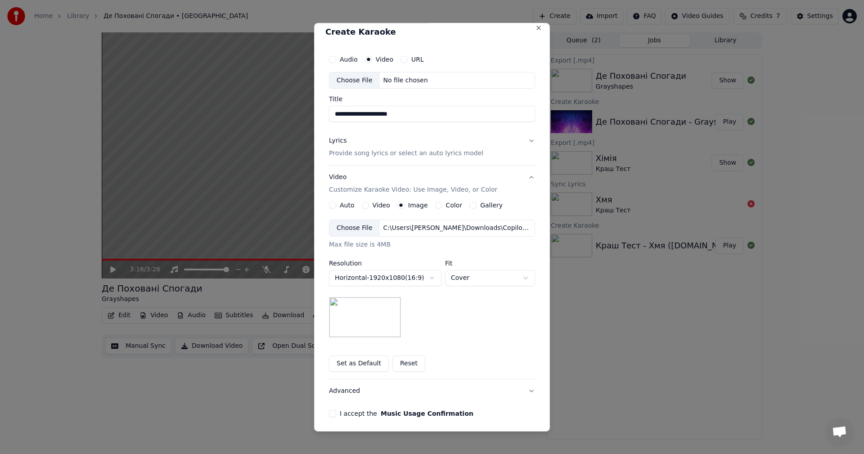
scroll to position [0, 0]
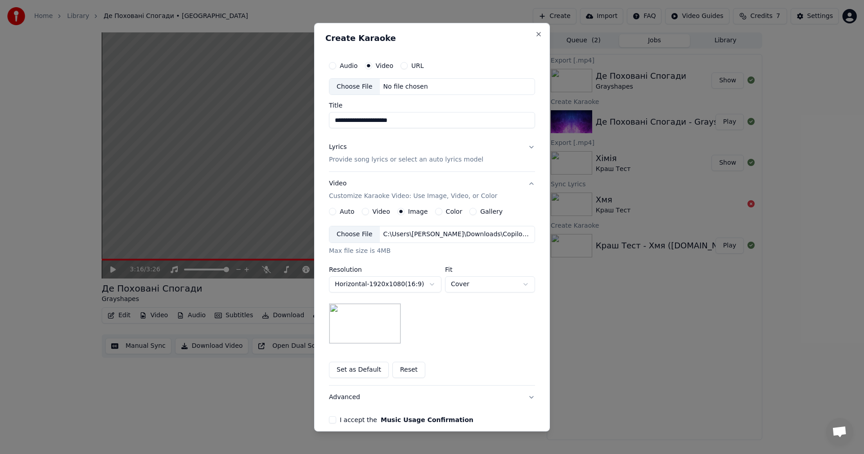
click at [530, 146] on button "Lyrics Provide song lyrics or select an auto lyrics model" at bounding box center [432, 153] width 206 height 36
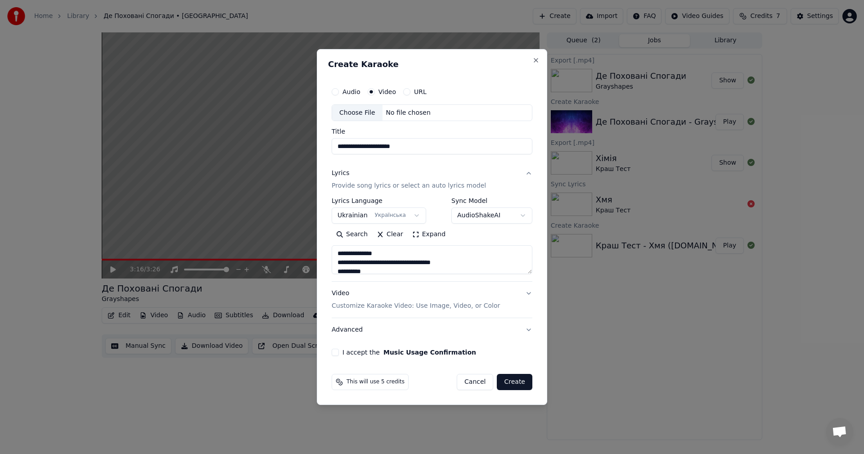
click at [515, 379] on button "Create" at bounding box center [515, 382] width 36 height 16
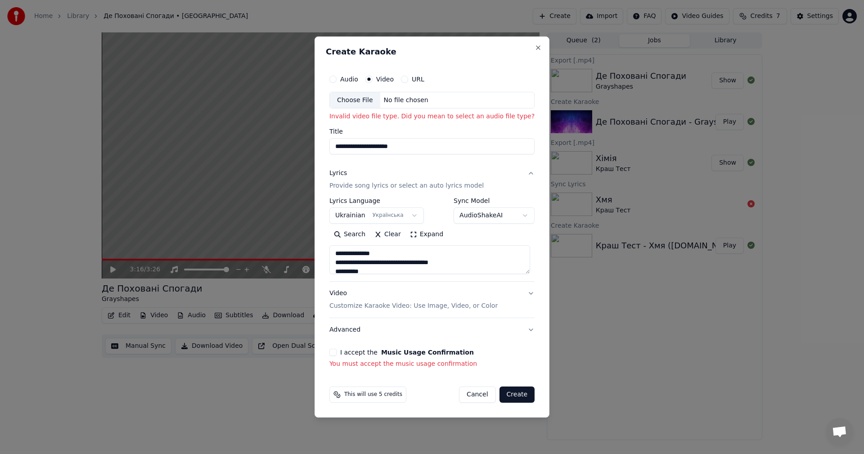
click at [343, 79] on label "Audio" at bounding box center [349, 79] width 18 height 6
click at [337, 79] on button "Audio" at bounding box center [332, 79] width 7 height 7
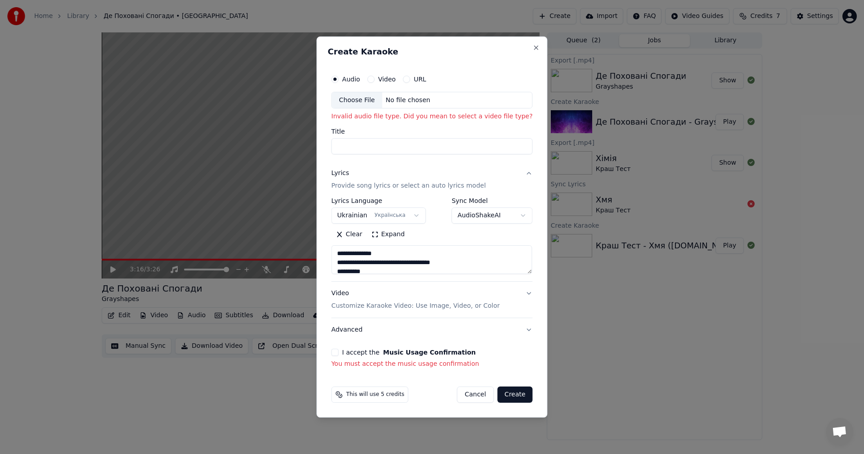
click at [387, 144] on input "Title" at bounding box center [431, 147] width 201 height 16
click at [395, 181] on div "Lyrics Provide song lyrics or select an auto lyrics model" at bounding box center [408, 180] width 154 height 22
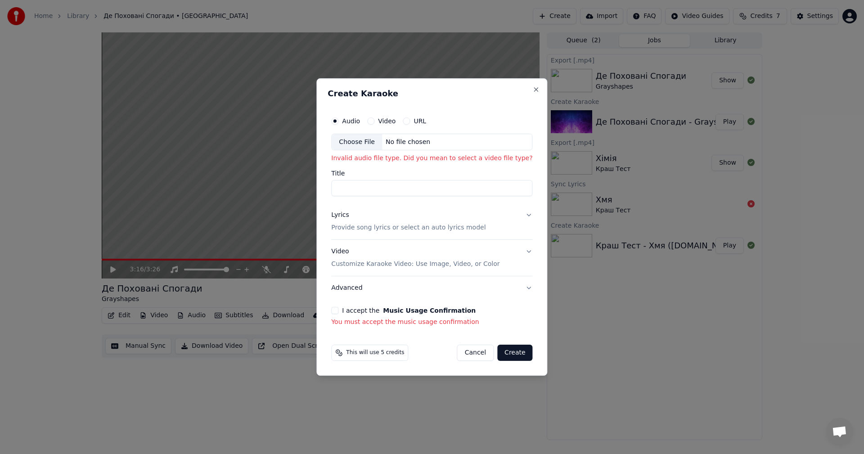
click at [399, 204] on button "Lyrics Provide song lyrics or select an auto lyrics model" at bounding box center [431, 222] width 201 height 36
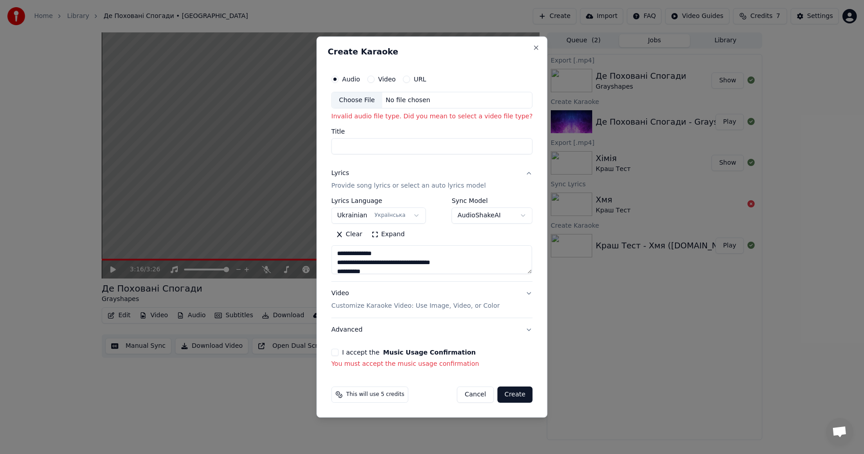
click at [378, 144] on input "Title" at bounding box center [431, 147] width 201 height 16
click at [523, 292] on button "Video Customize Karaoke Video: Use Image, Video, or Color" at bounding box center [431, 300] width 201 height 36
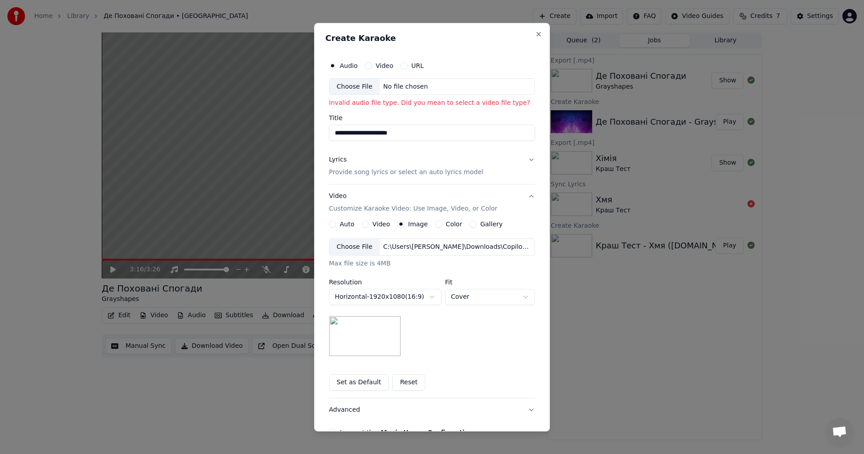
click at [527, 161] on button "Lyrics Provide song lyrics or select an auto lyrics model" at bounding box center [432, 166] width 206 height 36
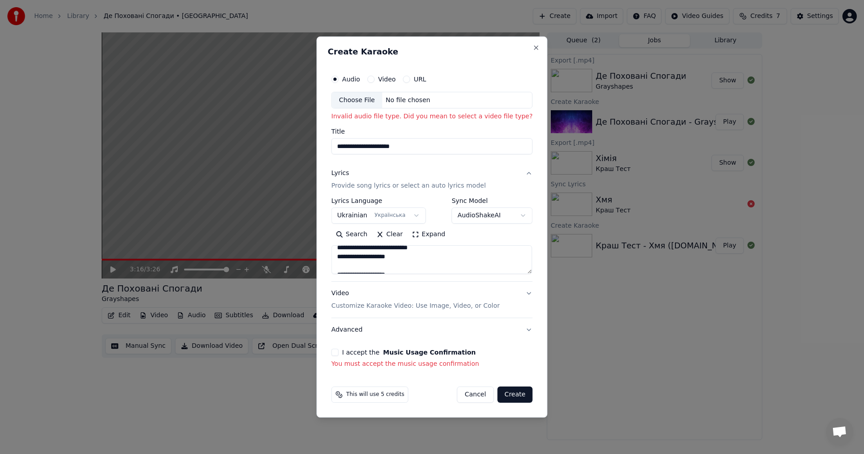
scroll to position [330, 0]
click at [337, 352] on button "I accept the Music Usage Confirmation" at bounding box center [334, 352] width 7 height 7
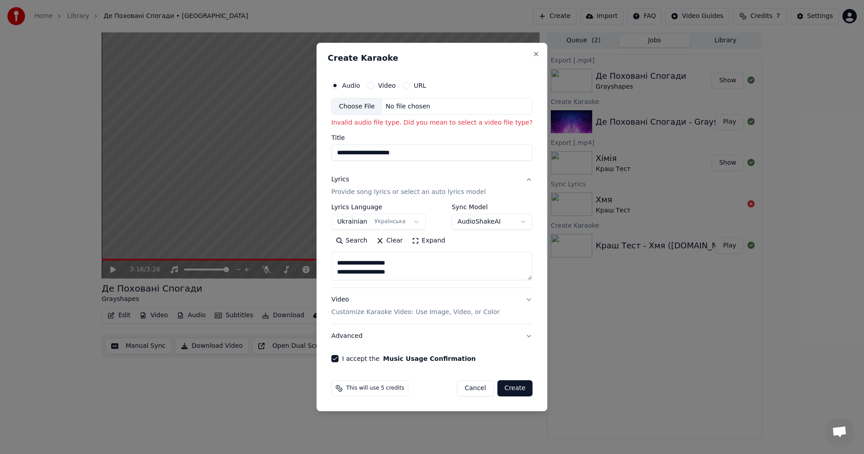
click at [524, 338] on button "Advanced" at bounding box center [431, 336] width 201 height 23
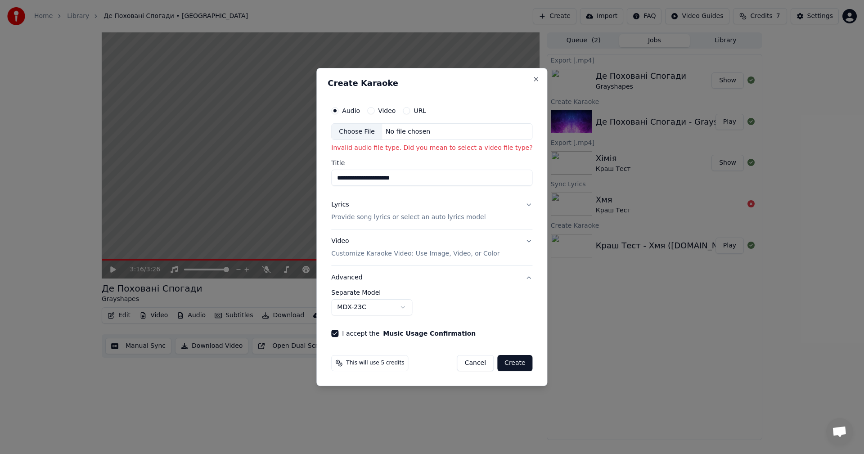
click at [515, 363] on button "Create" at bounding box center [515, 363] width 36 height 16
click at [369, 135] on div "Choose File" at bounding box center [357, 132] width 50 height 16
type input "**********"
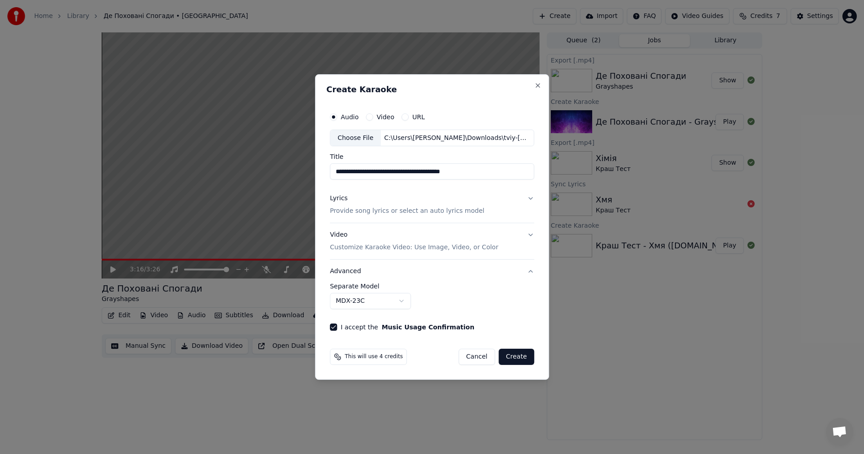
drag, startPoint x: 476, startPoint y: 175, endPoint x: 293, endPoint y: 185, distance: 182.6
click at [293, 185] on body "**********" at bounding box center [432, 227] width 864 height 454
type input "**********"
click at [520, 359] on button "Create" at bounding box center [517, 357] width 36 height 16
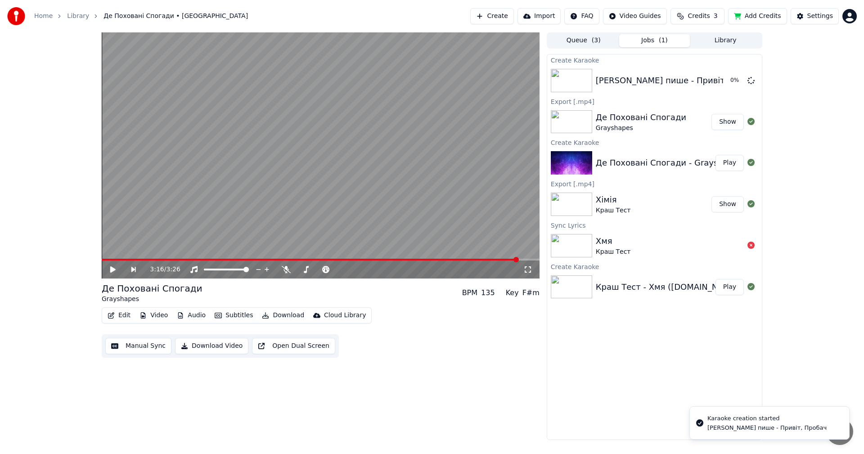
click at [582, 37] on button "Queue ( 3 )" at bounding box center [583, 40] width 71 height 13
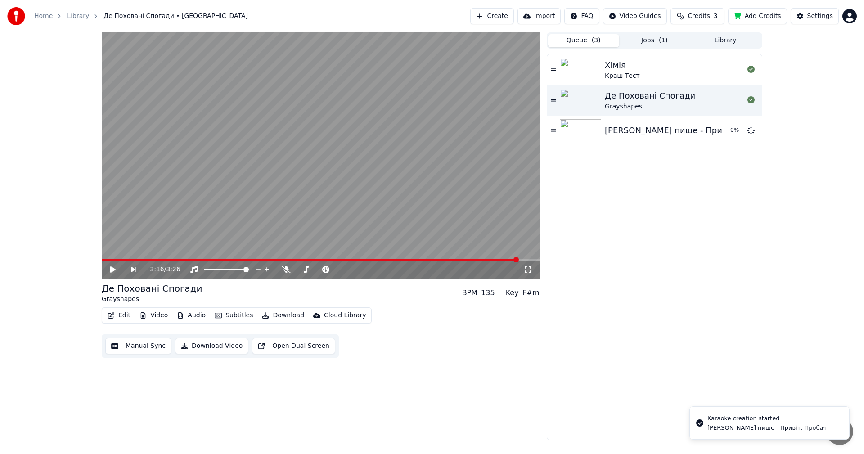
click at [661, 41] on span "( 1 )" at bounding box center [663, 40] width 9 height 9
click at [587, 39] on button "Queue ( 3 )" at bounding box center [583, 40] width 71 height 13
click at [657, 39] on button "Jobs ( 1 )" at bounding box center [654, 40] width 71 height 13
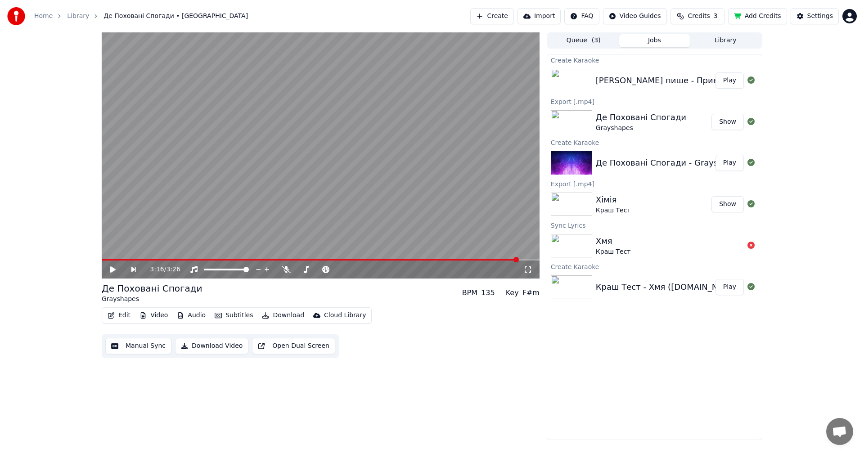
click at [688, 73] on div "Зайчик пише - Привіт, Пробач Play" at bounding box center [654, 80] width 215 height 31
click at [727, 82] on button "Play" at bounding box center [730, 80] width 28 height 16
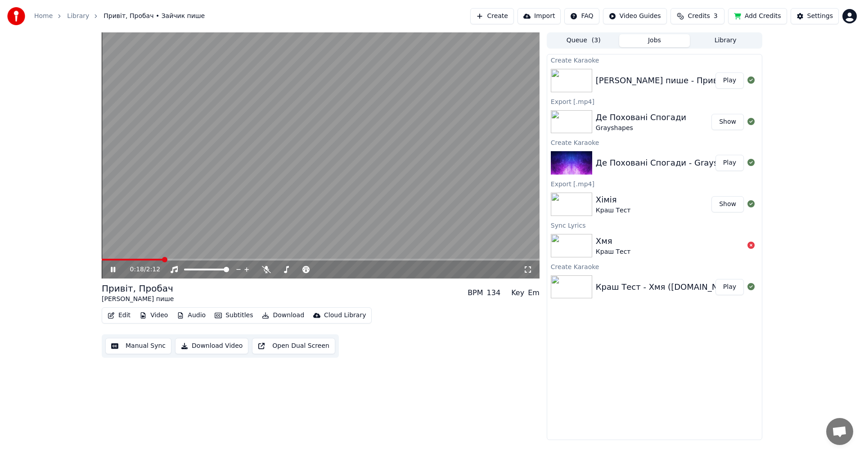
click at [114, 270] on icon at bounding box center [113, 269] width 5 height 5
click at [116, 269] on icon at bounding box center [119, 269] width 21 height 7
click at [140, 260] on span at bounding box center [137, 260] width 70 height 2
click at [114, 275] on div "1:22 / 2:12" at bounding box center [321, 270] width 438 height 18
click at [113, 269] on icon at bounding box center [113, 269] width 5 height 5
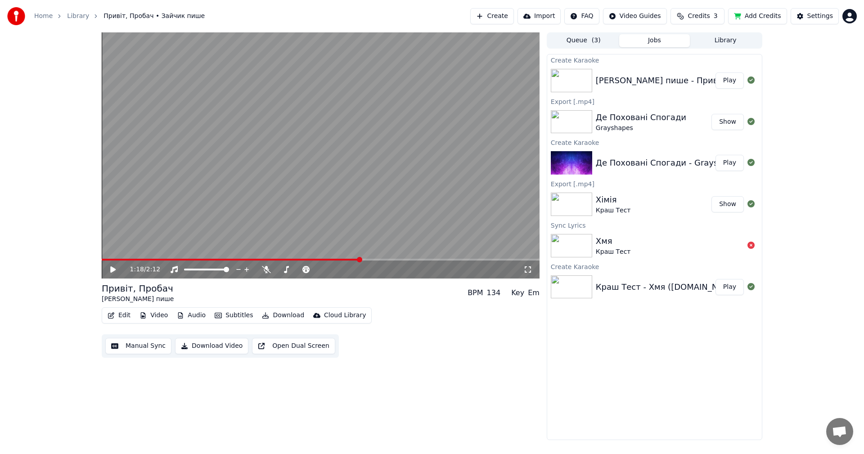
click at [360, 259] on span at bounding box center [231, 260] width 258 height 2
click at [119, 316] on button "Edit" at bounding box center [119, 315] width 30 height 13
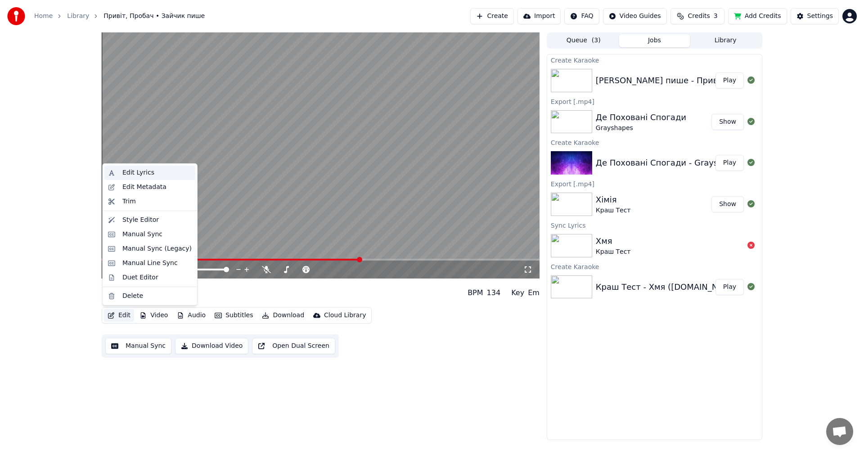
click at [140, 173] on div "Edit Lyrics" at bounding box center [138, 172] width 32 height 9
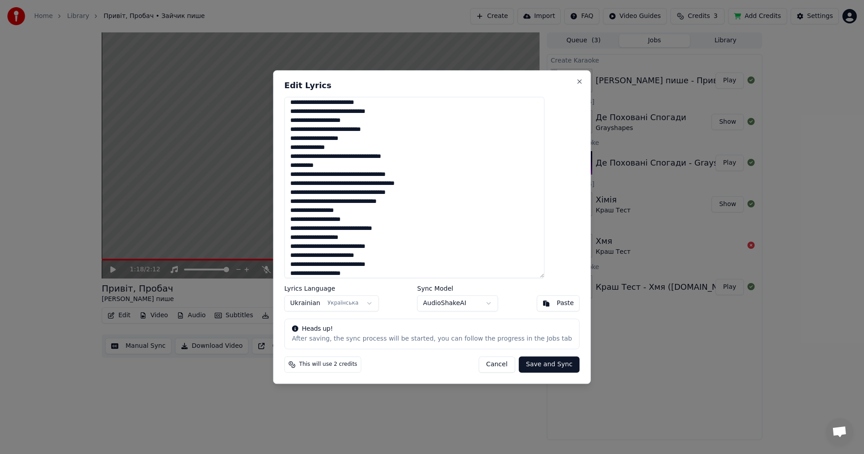
scroll to position [135, 0]
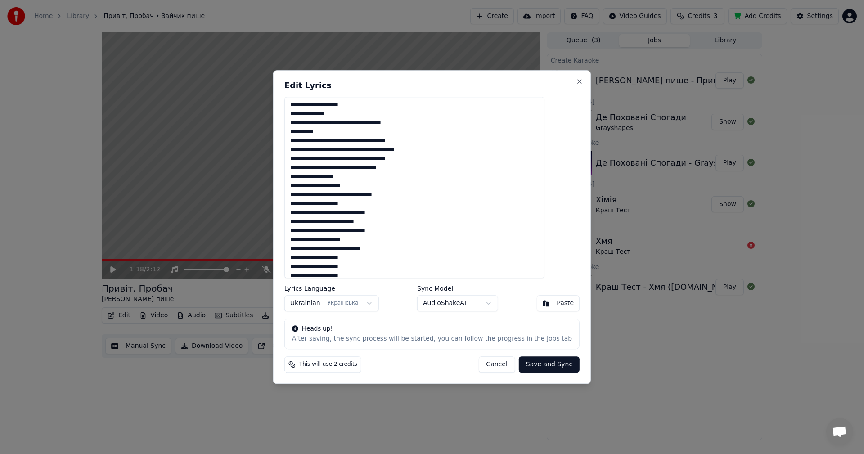
drag, startPoint x: 329, startPoint y: 158, endPoint x: 312, endPoint y: 161, distance: 16.9
click at [312, 161] on textarea at bounding box center [414, 188] width 260 height 182
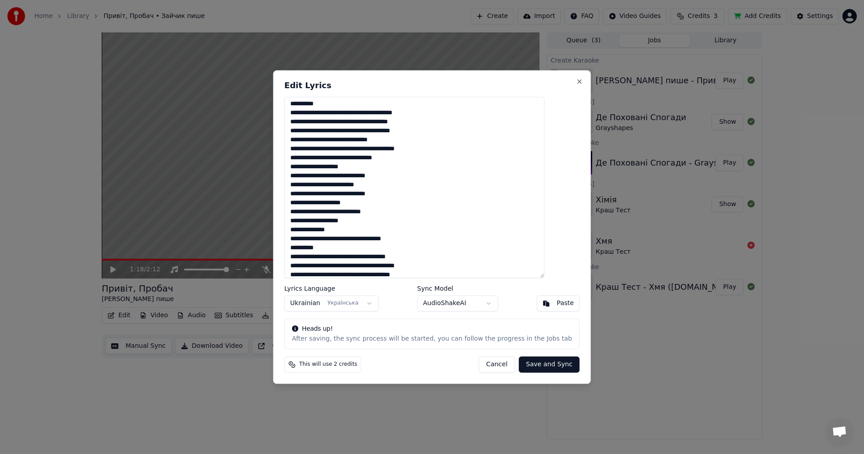
scroll to position [0, 0]
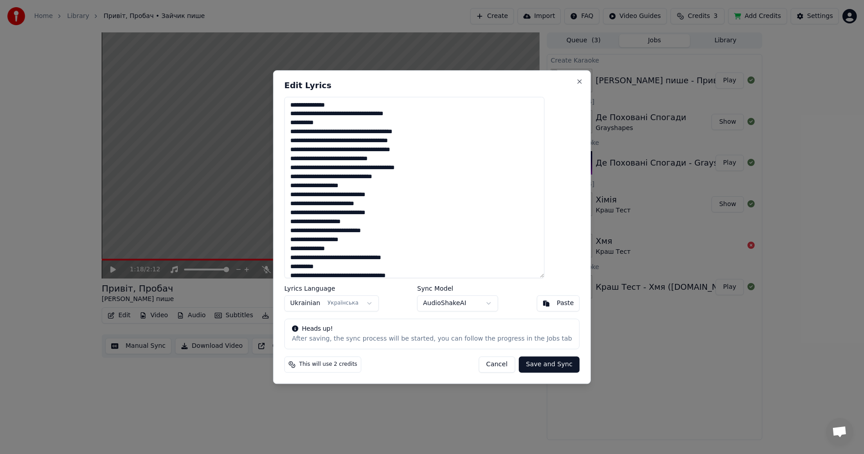
type textarea "**********"
click at [532, 366] on button "Save and Sync" at bounding box center [549, 364] width 61 height 16
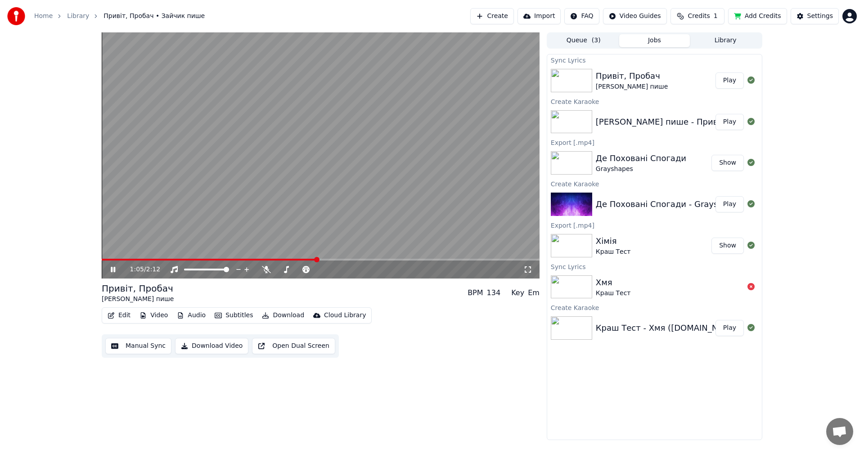
click at [317, 260] on span at bounding box center [209, 260] width 215 height 2
click at [533, 268] on div "1:05 / 2:12" at bounding box center [320, 269] width 431 height 9
click at [526, 270] on icon at bounding box center [527, 269] width 9 height 7
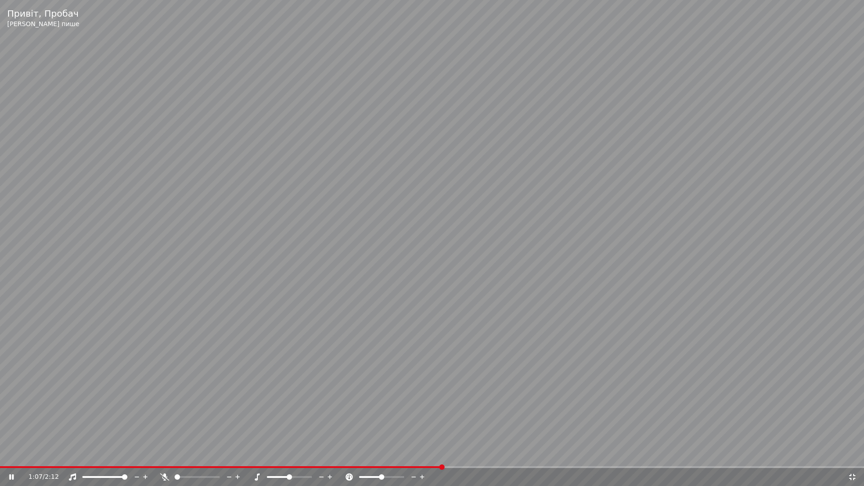
click at [851, 454] on icon at bounding box center [852, 477] width 6 height 6
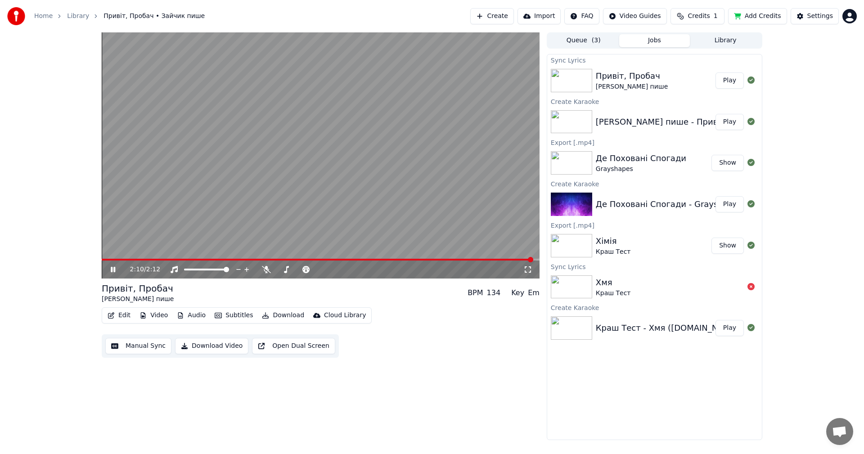
click at [113, 270] on icon at bounding box center [113, 269] width 5 height 5
click at [213, 346] on button "Download Video" at bounding box center [211, 346] width 73 height 16
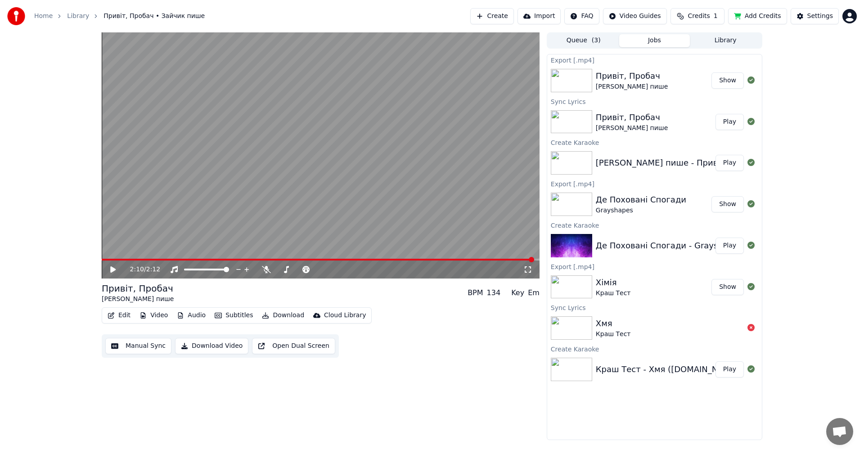
click at [721, 76] on button "Show" at bounding box center [728, 80] width 32 height 16
click at [853, 14] on html "Home Library Привіт, Пробач • Зайчик пише Create Import FAQ Video Guides Credit…" at bounding box center [432, 227] width 864 height 454
click at [770, 20] on html "Home Library Привіт, Пробач • Зайчик пише Create Import FAQ Video Guides Credit…" at bounding box center [432, 227] width 864 height 454
click at [769, 18] on button "Add Credits" at bounding box center [757, 16] width 59 height 16
click at [850, 16] on html "Home Library Привіт, Пробач • Зайчик пише Create Import FAQ Video Guides Credit…" at bounding box center [432, 227] width 864 height 454
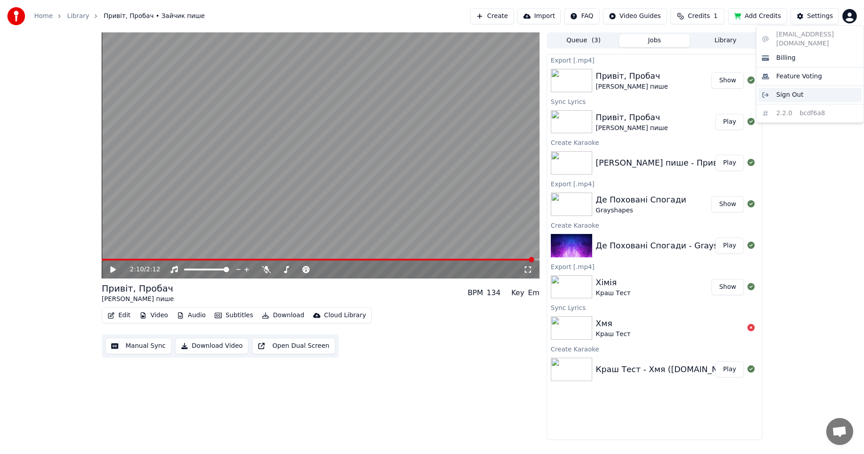
click at [795, 90] on span "Sign Out" at bounding box center [789, 94] width 27 height 9
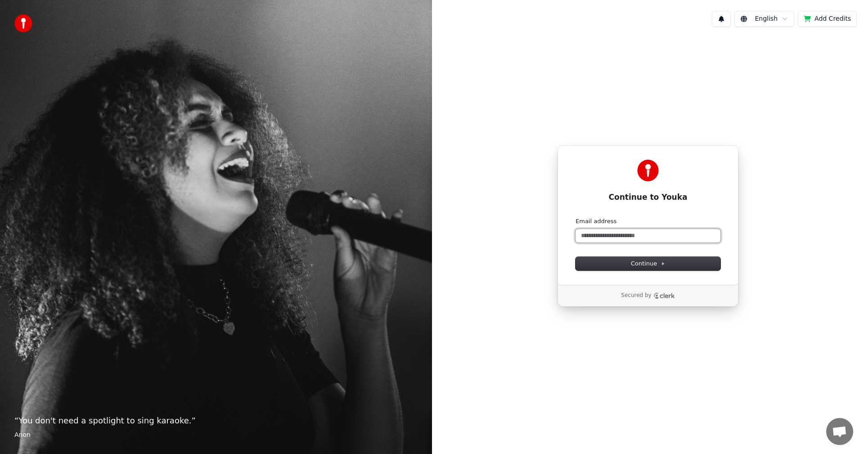
click at [654, 233] on input "Email address" at bounding box center [648, 236] width 145 height 14
click at [606, 232] on input "Email address" at bounding box center [648, 236] width 145 height 14
paste input "**********"
click at [642, 262] on span "Continue" at bounding box center [648, 264] width 34 height 8
type input "**********"
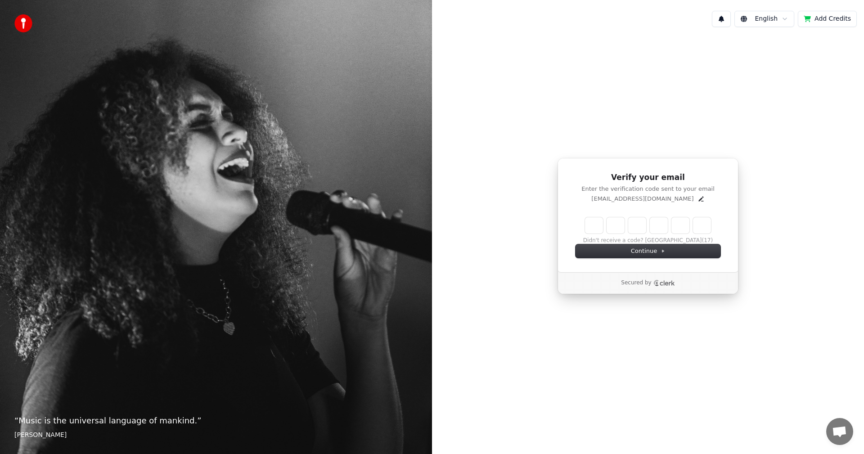
click at [594, 219] on input "Enter verification code" at bounding box center [648, 225] width 126 height 16
paste input "******"
type input "******"
